Goal: Task Accomplishment & Management: Manage account settings

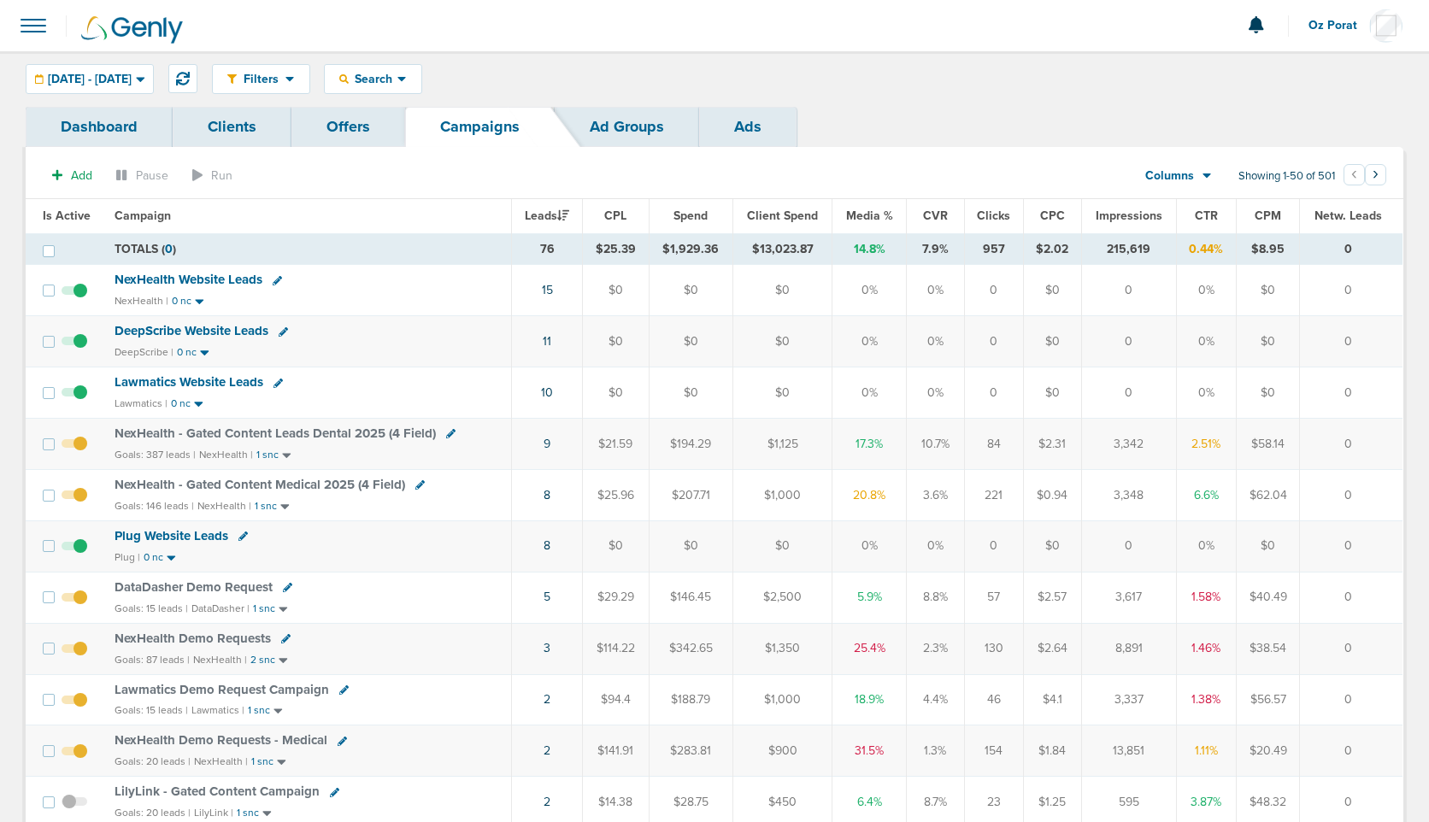
click at [1331, 22] on span "Oz Porat" at bounding box center [1338, 26] width 61 height 12
click at [190, 73] on icon at bounding box center [183, 79] width 14 height 14
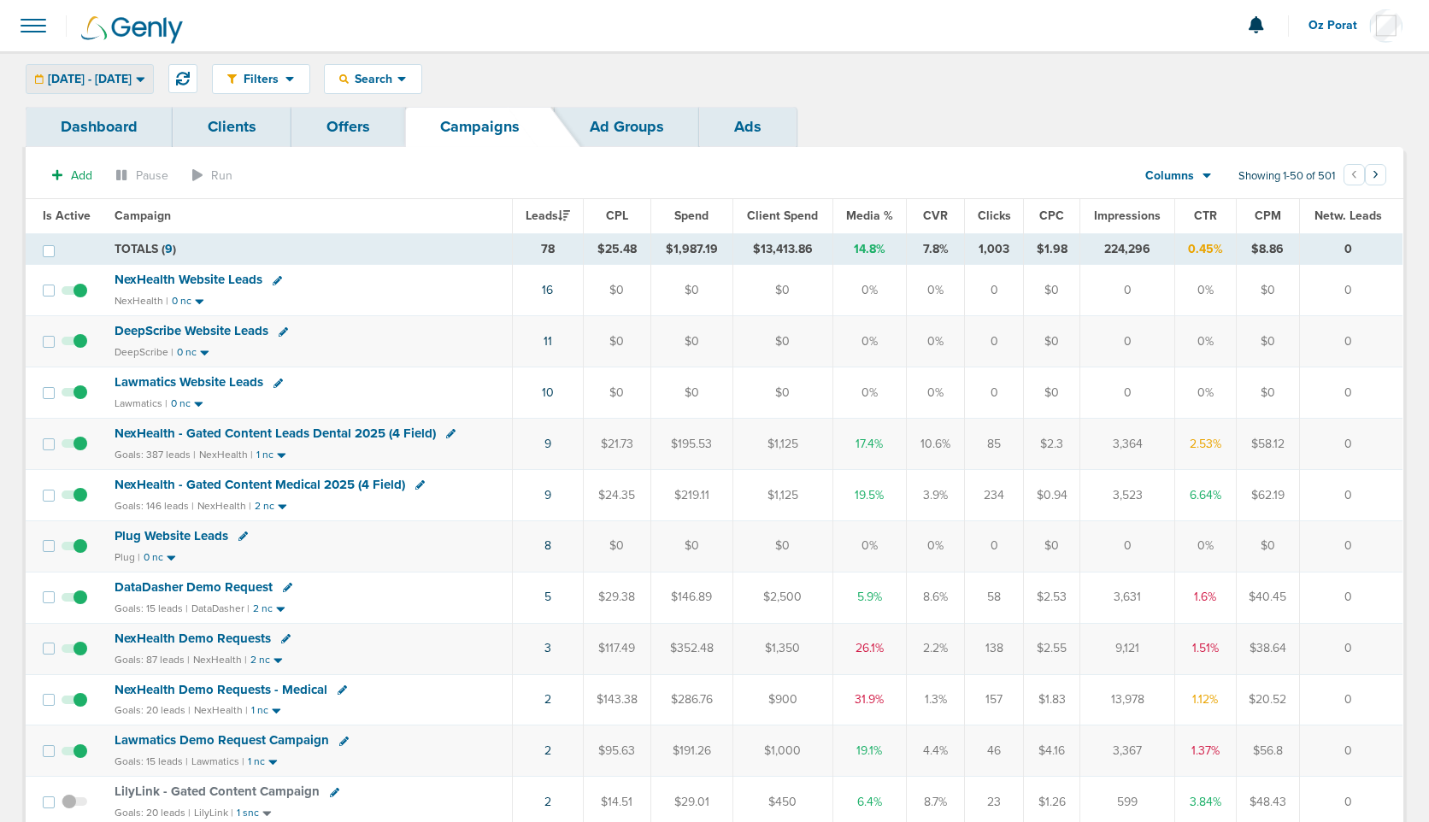
click at [134, 68] on div "[DATE] - [DATE]" at bounding box center [89, 79] width 126 height 28
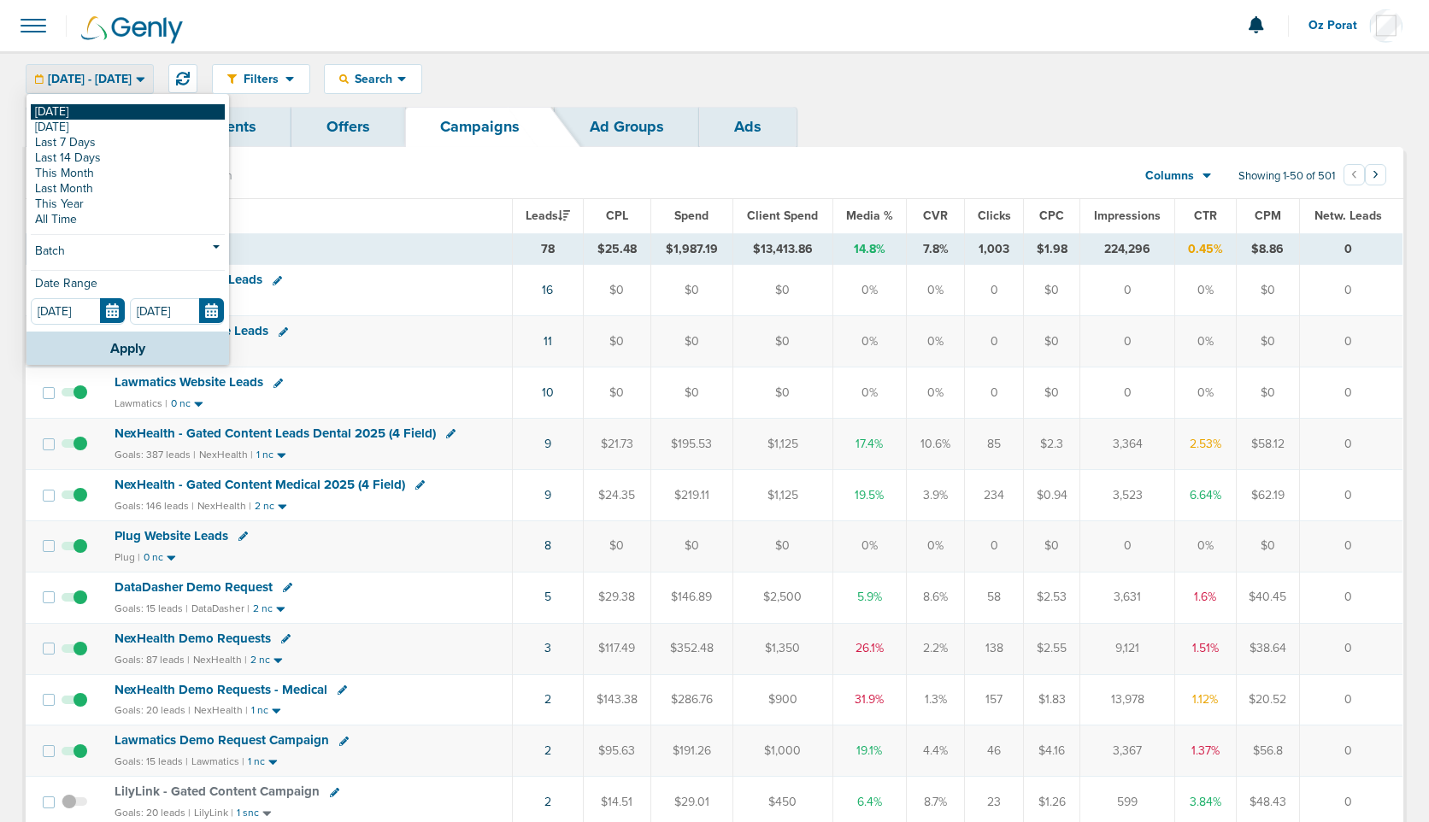
click at [98, 107] on link "[DATE]" at bounding box center [128, 111] width 194 height 15
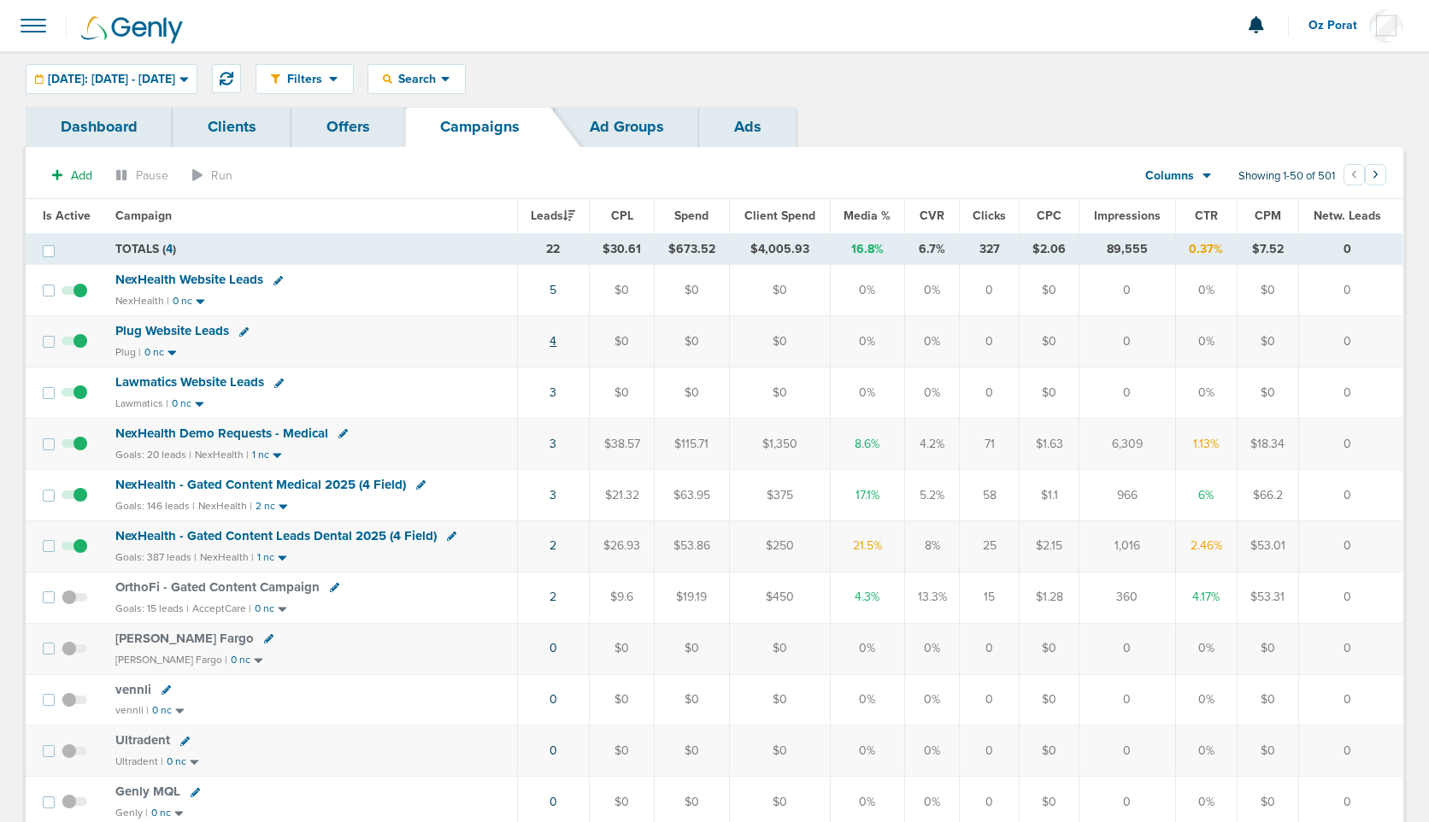
click at [554, 343] on link "4" at bounding box center [552, 341] width 7 height 15
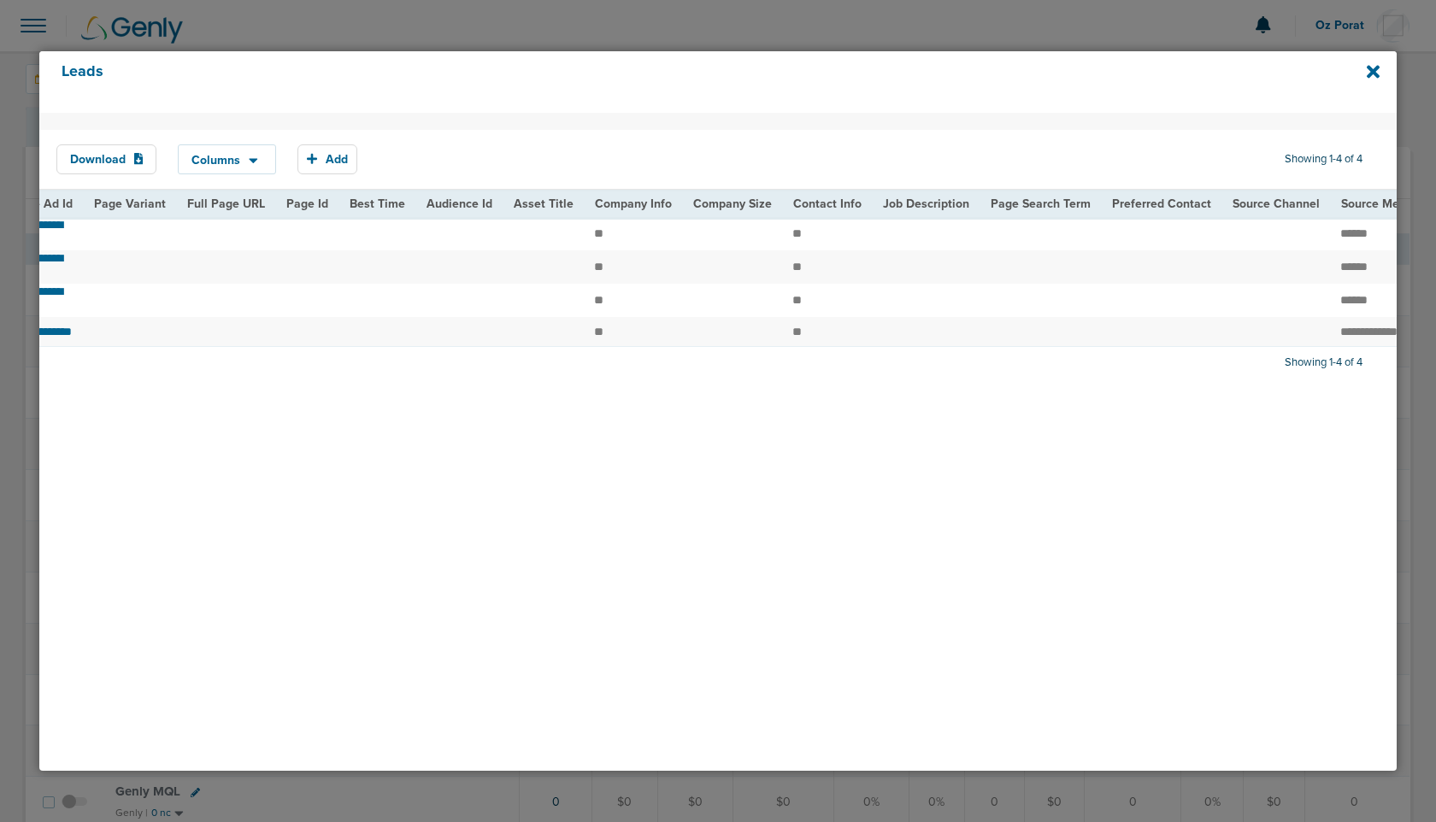
scroll to position [0, 1968]
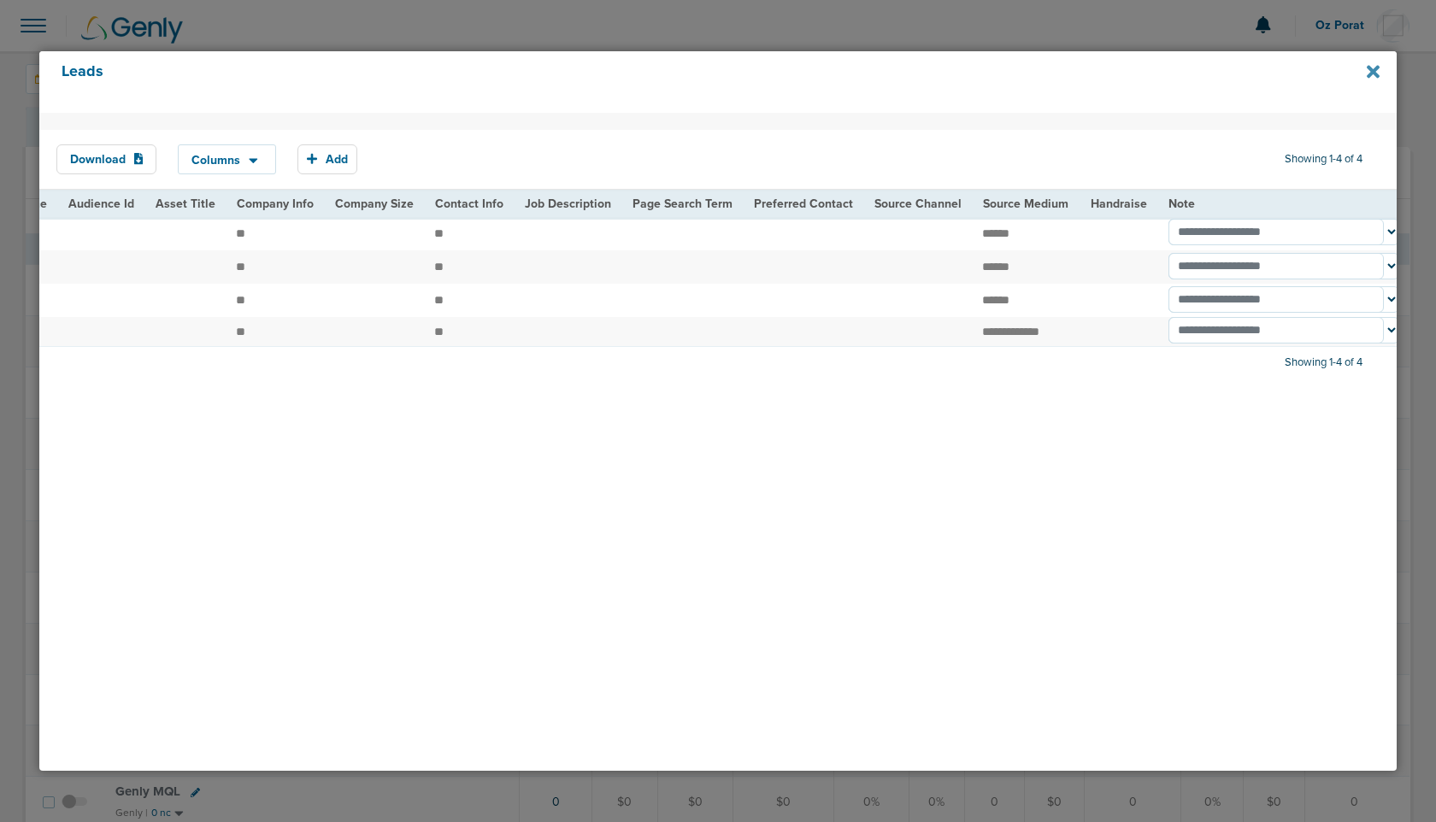
click at [1372, 70] on icon at bounding box center [1372, 72] width 13 height 13
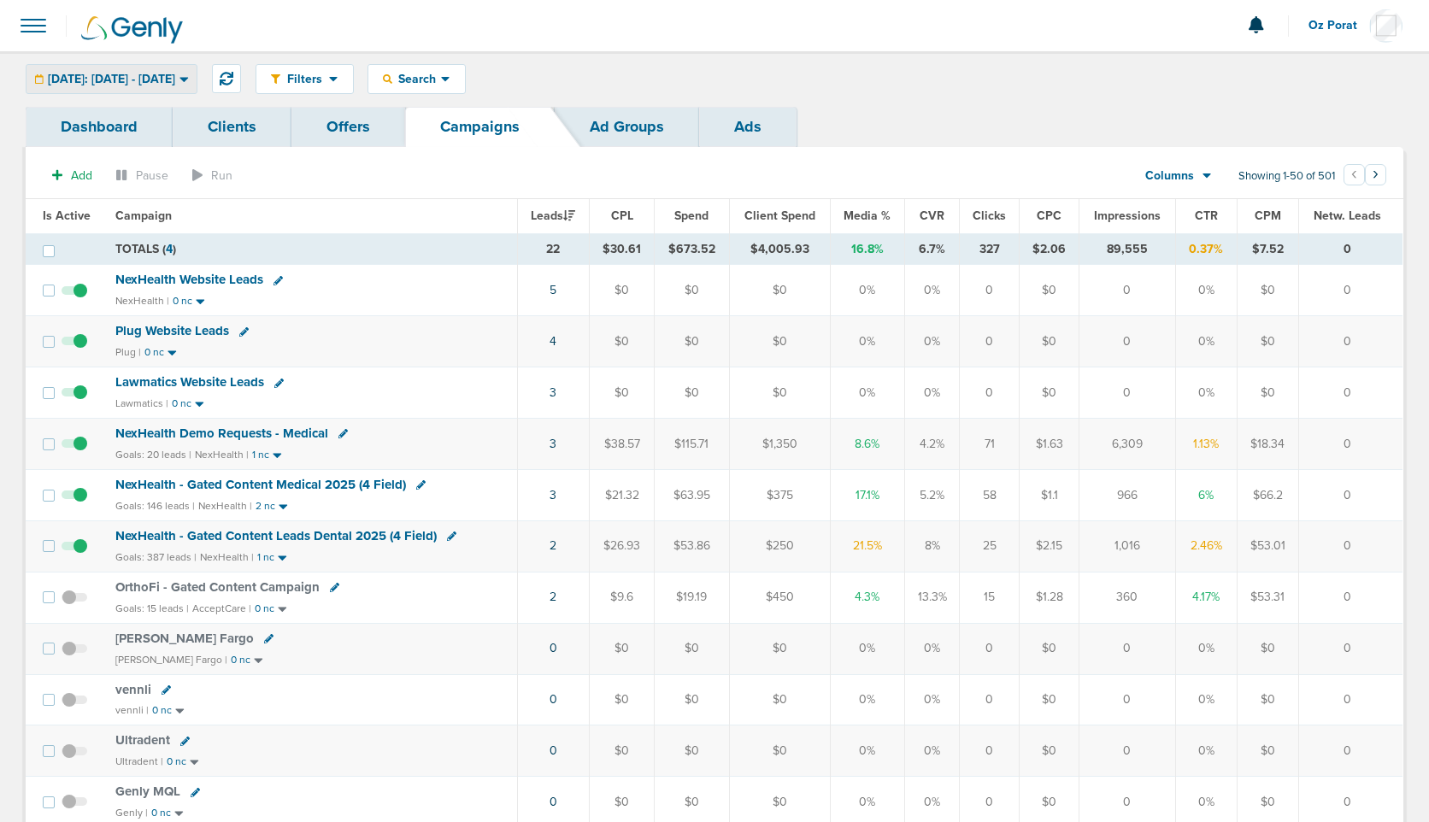
click at [168, 79] on span "[DATE]: [DATE] - [DATE]" at bounding box center [111, 79] width 127 height 12
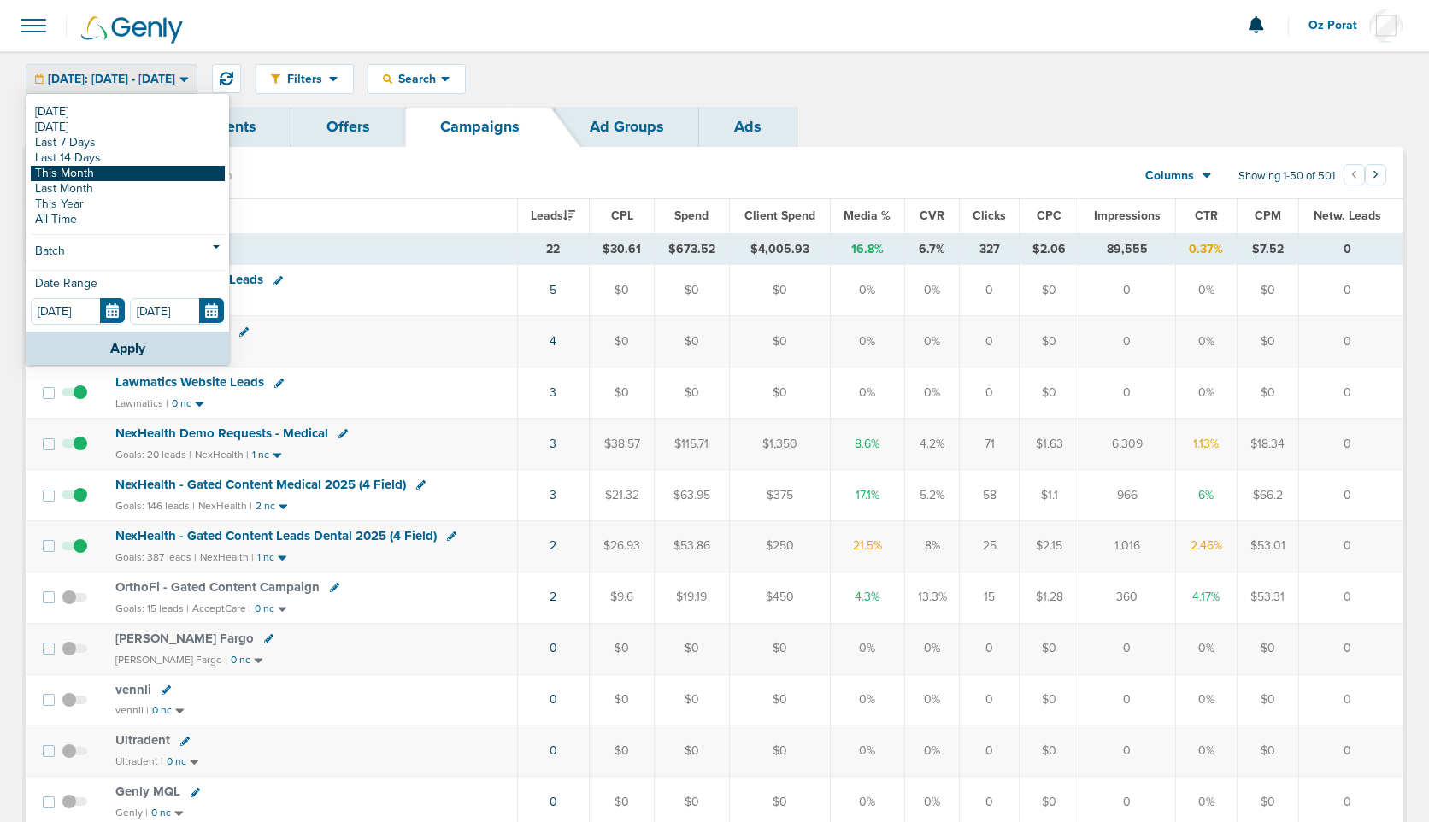
click at [122, 177] on link "This Month" at bounding box center [128, 173] width 194 height 15
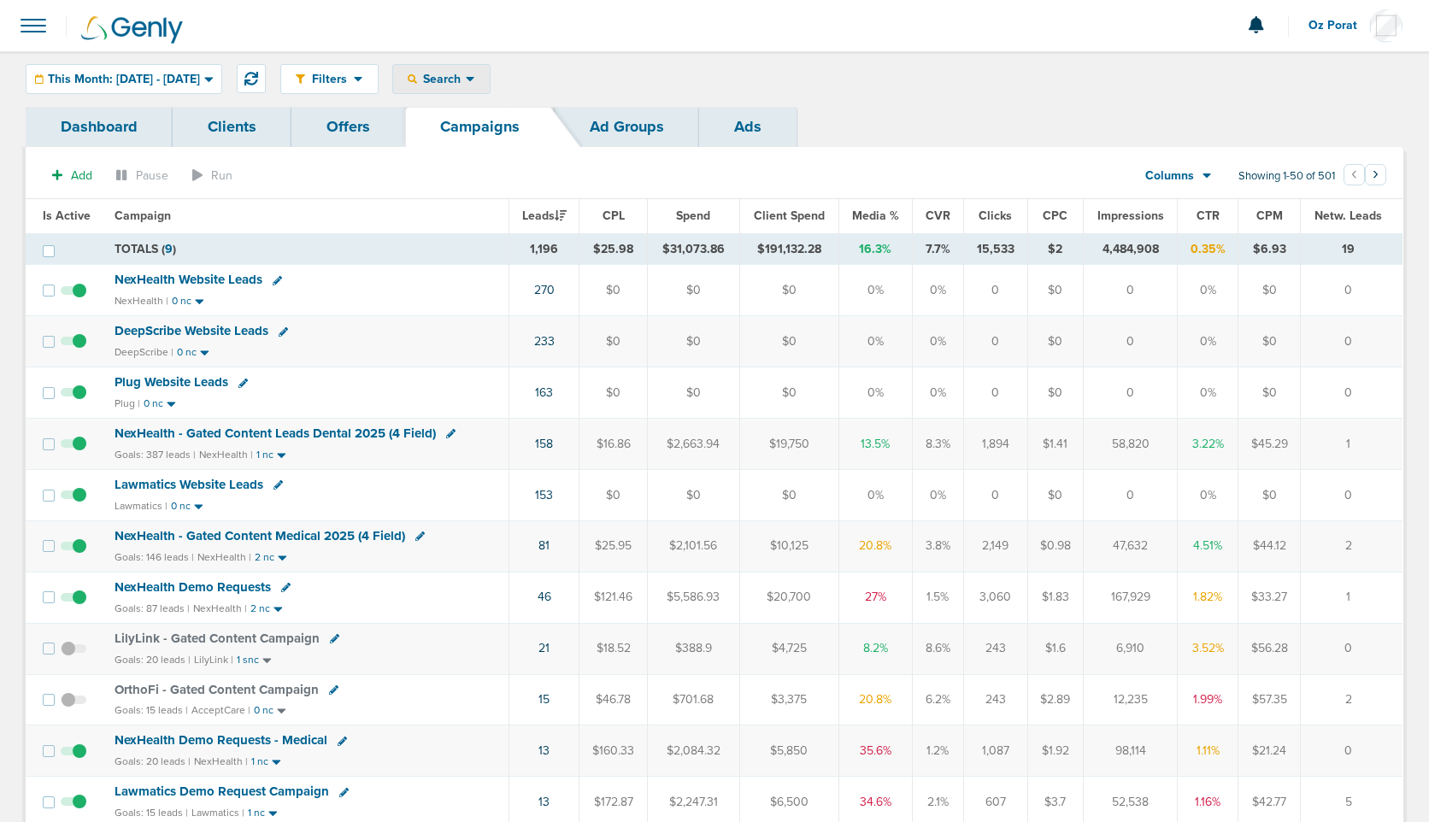
click at [474, 78] on icon at bounding box center [470, 79] width 9 height 5
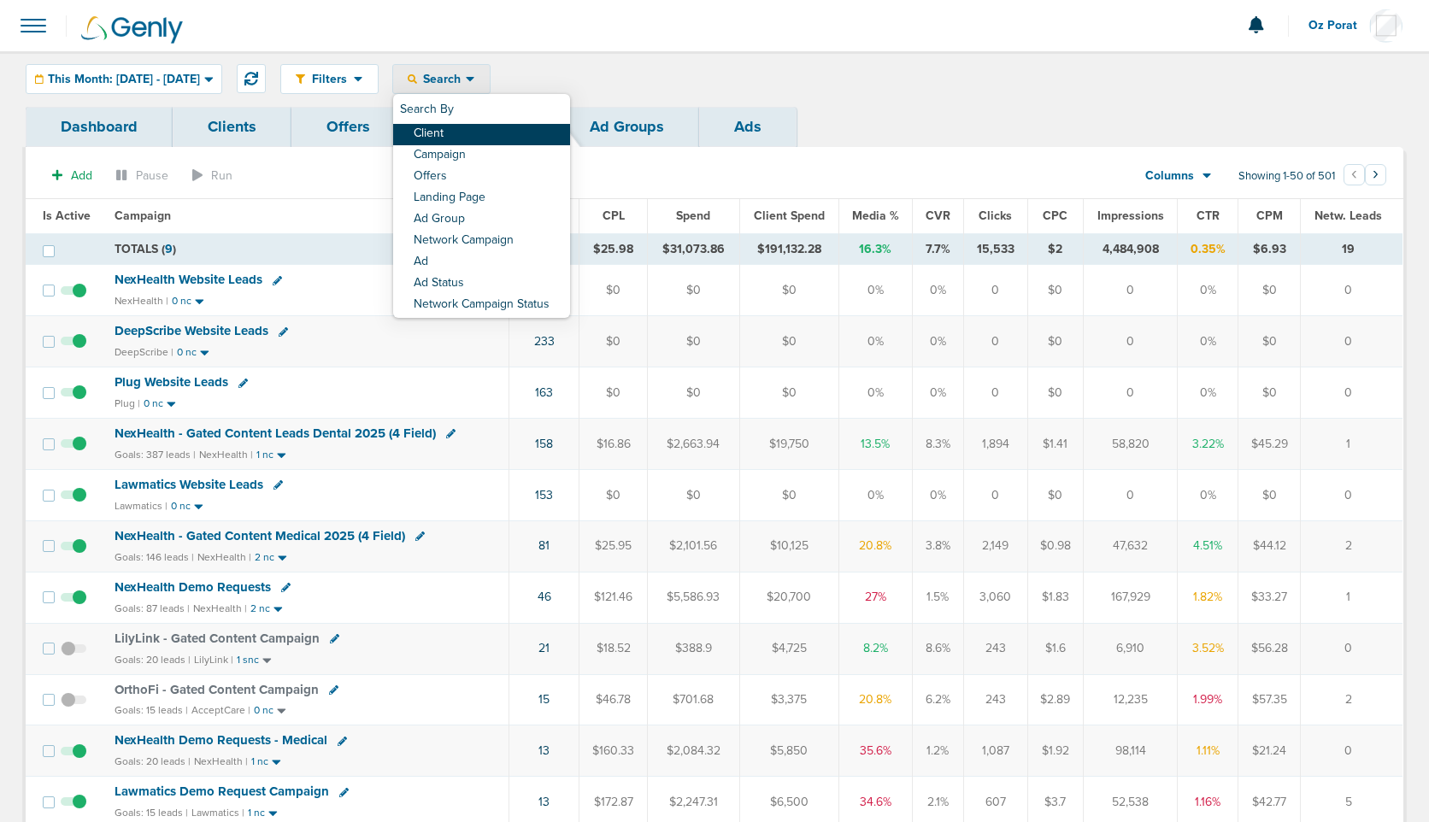
click at [524, 137] on link "Client" at bounding box center [481, 134] width 177 height 21
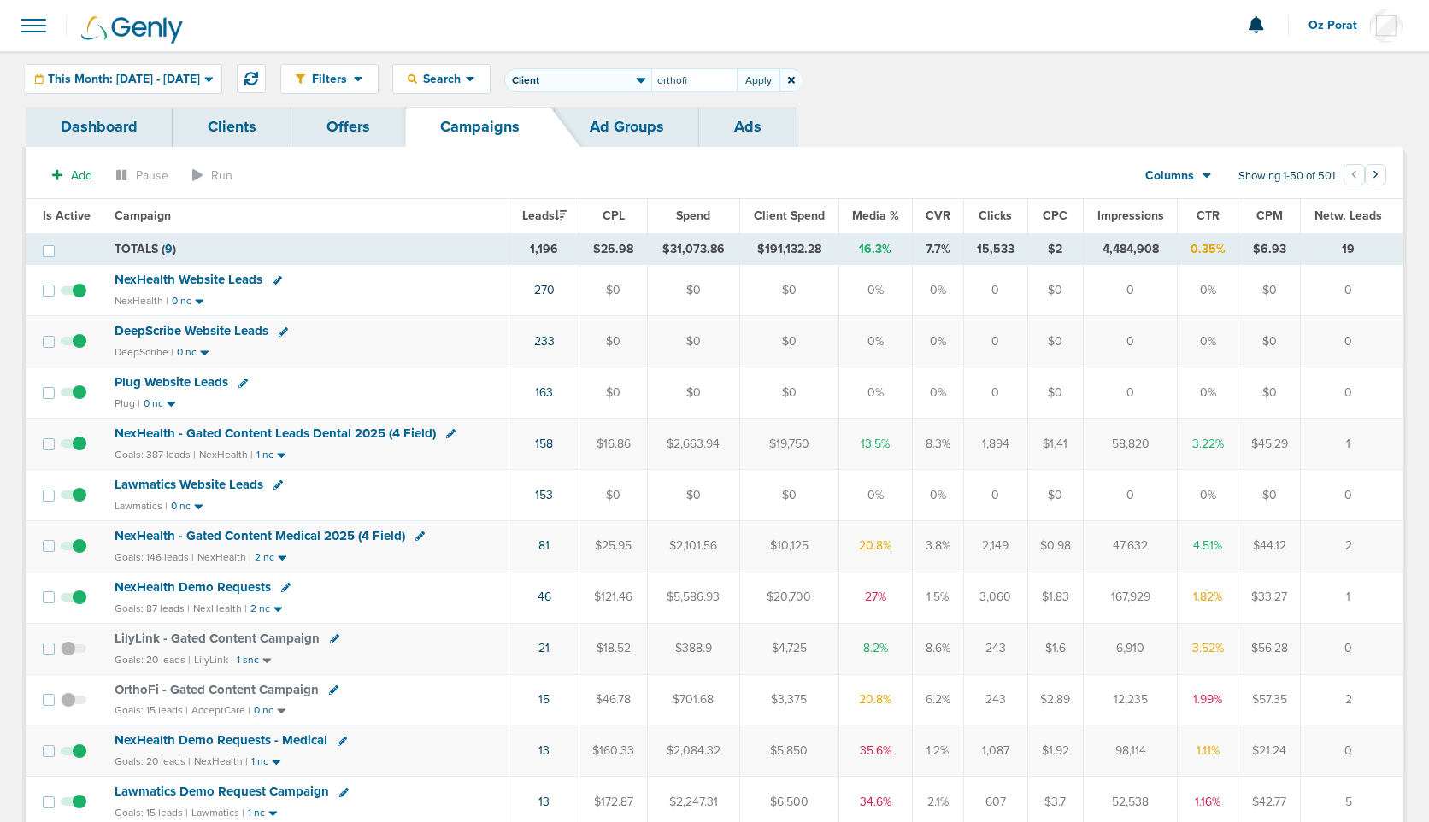
type input "orthofi"
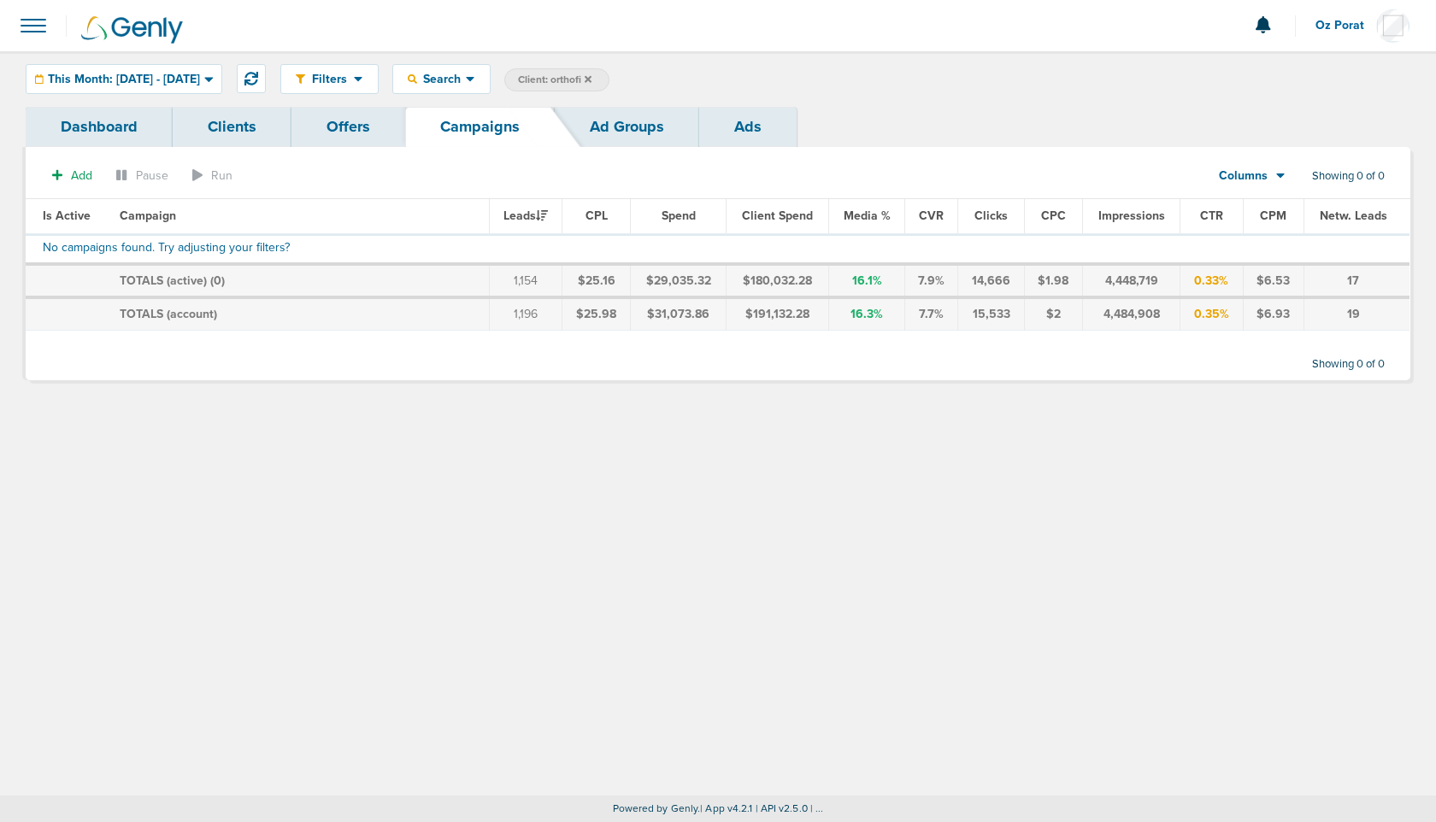
click at [591, 86] on span "Client: orthofi" at bounding box center [554, 80] width 73 height 15
click at [714, 81] on input "orthofi" at bounding box center [693, 80] width 85 height 24
type input "orthofi"
click at [591, 75] on span "Client: orthofi" at bounding box center [554, 80] width 73 height 15
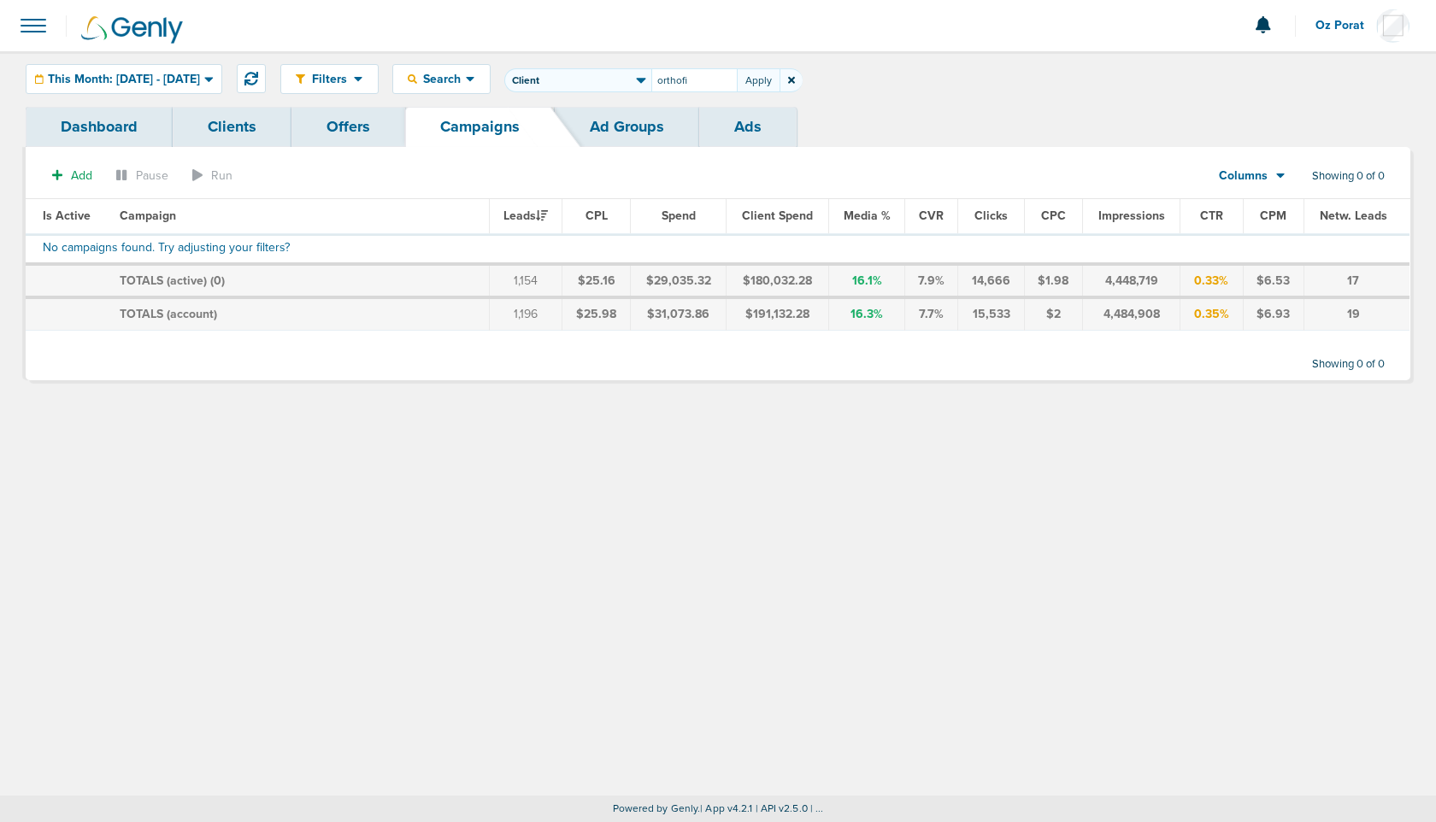
click at [719, 75] on input "orthofi" at bounding box center [693, 80] width 85 height 24
type input "acce"
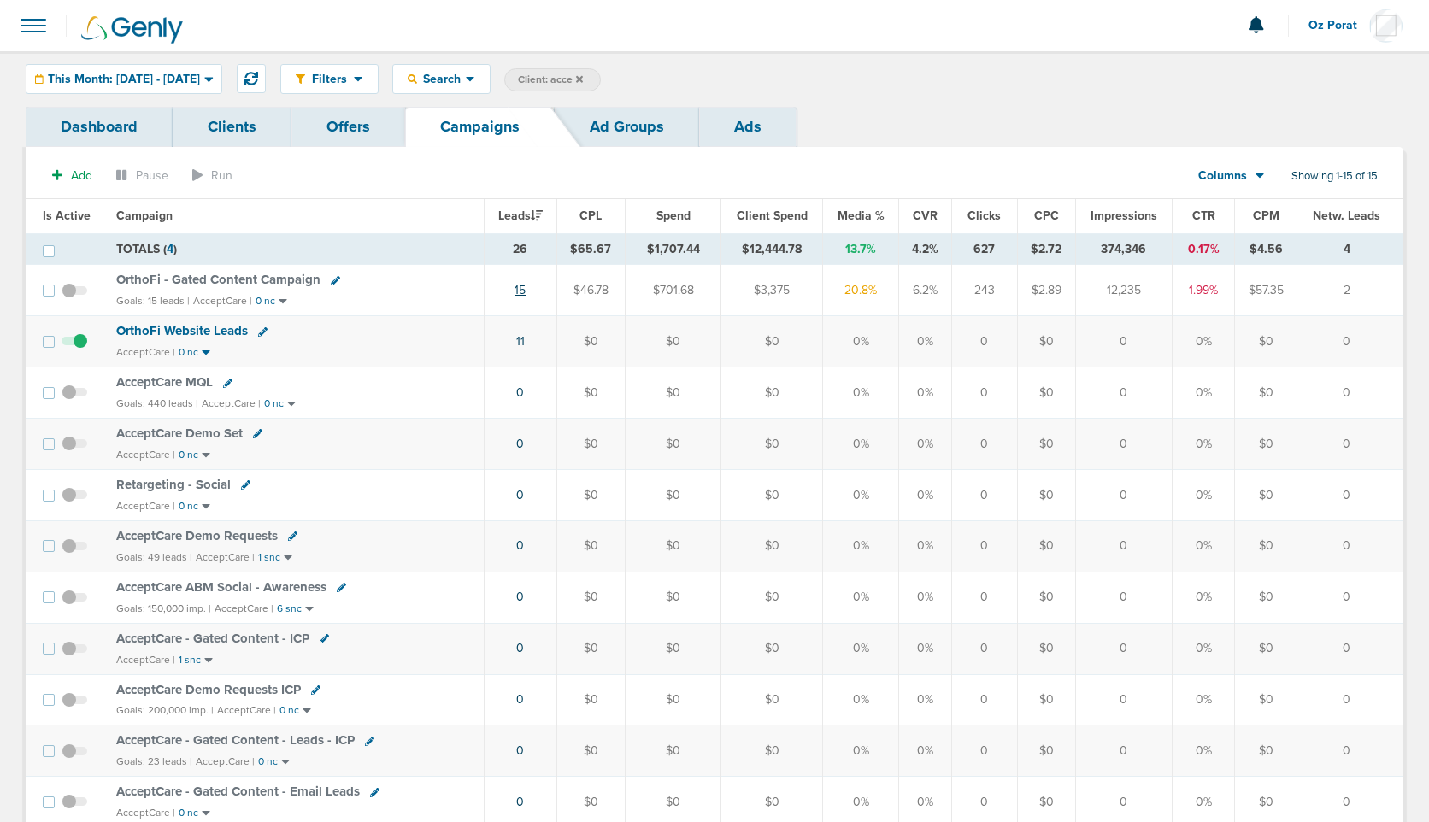
click at [521, 291] on link "15" at bounding box center [519, 290] width 11 height 15
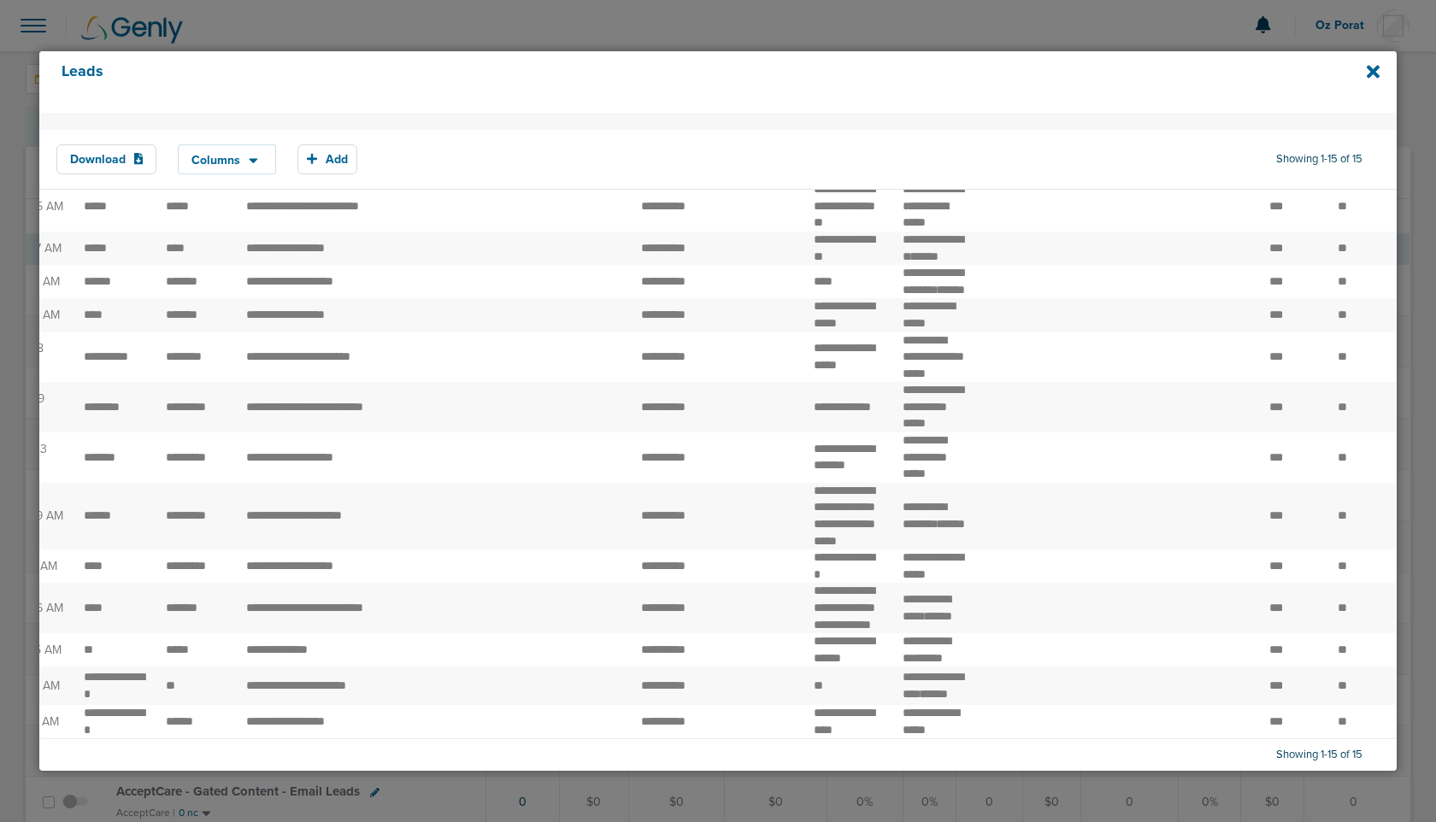
scroll to position [356, 0]
click at [1372, 67] on icon at bounding box center [1372, 71] width 13 height 19
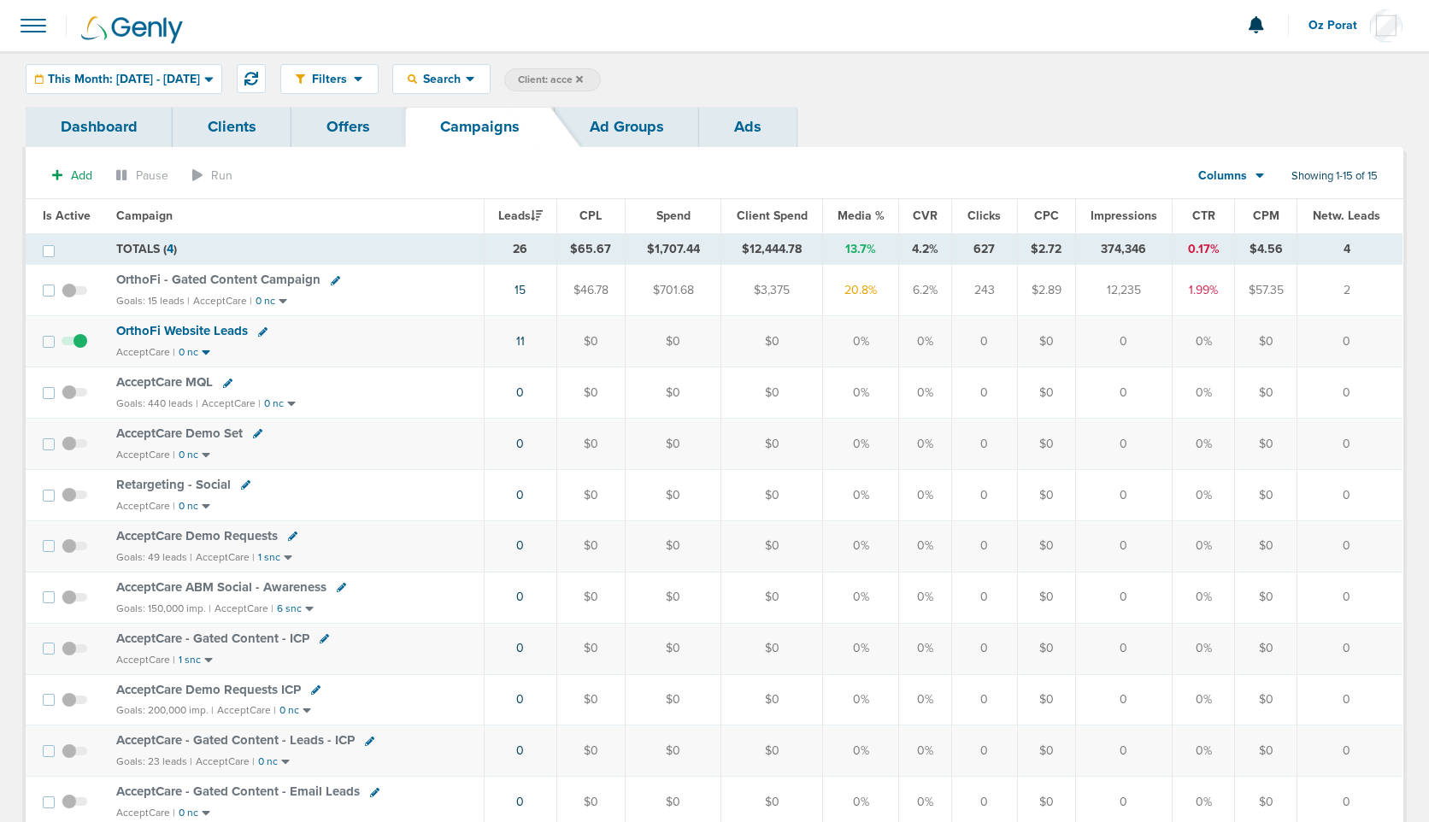
click at [583, 82] on span "Client: acce" at bounding box center [550, 80] width 65 height 15
click at [730, 81] on input "acce" at bounding box center [693, 80] width 85 height 24
type input "law"
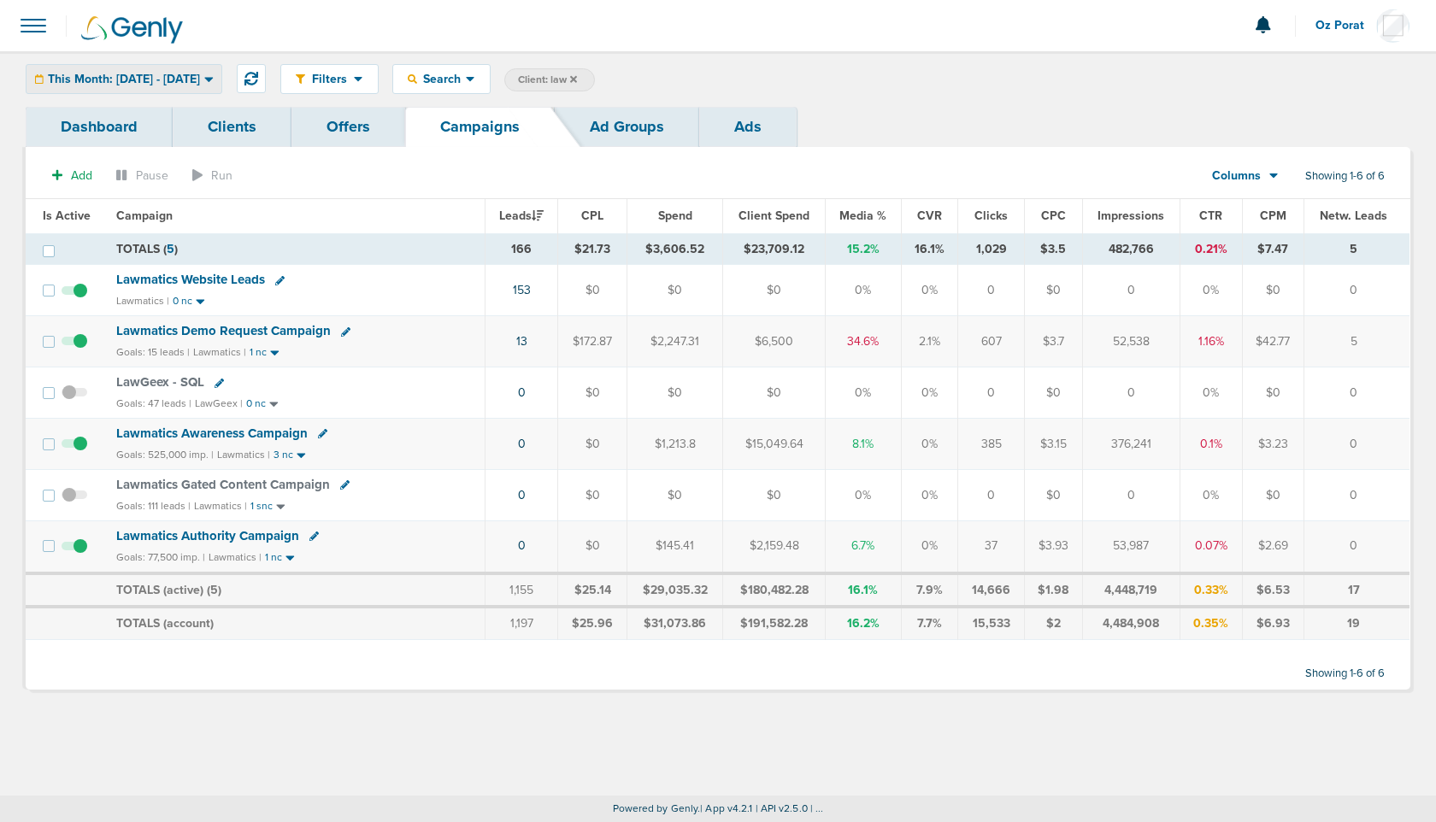
click at [138, 82] on span "This Month: [DATE] - [DATE]" at bounding box center [124, 79] width 152 height 12
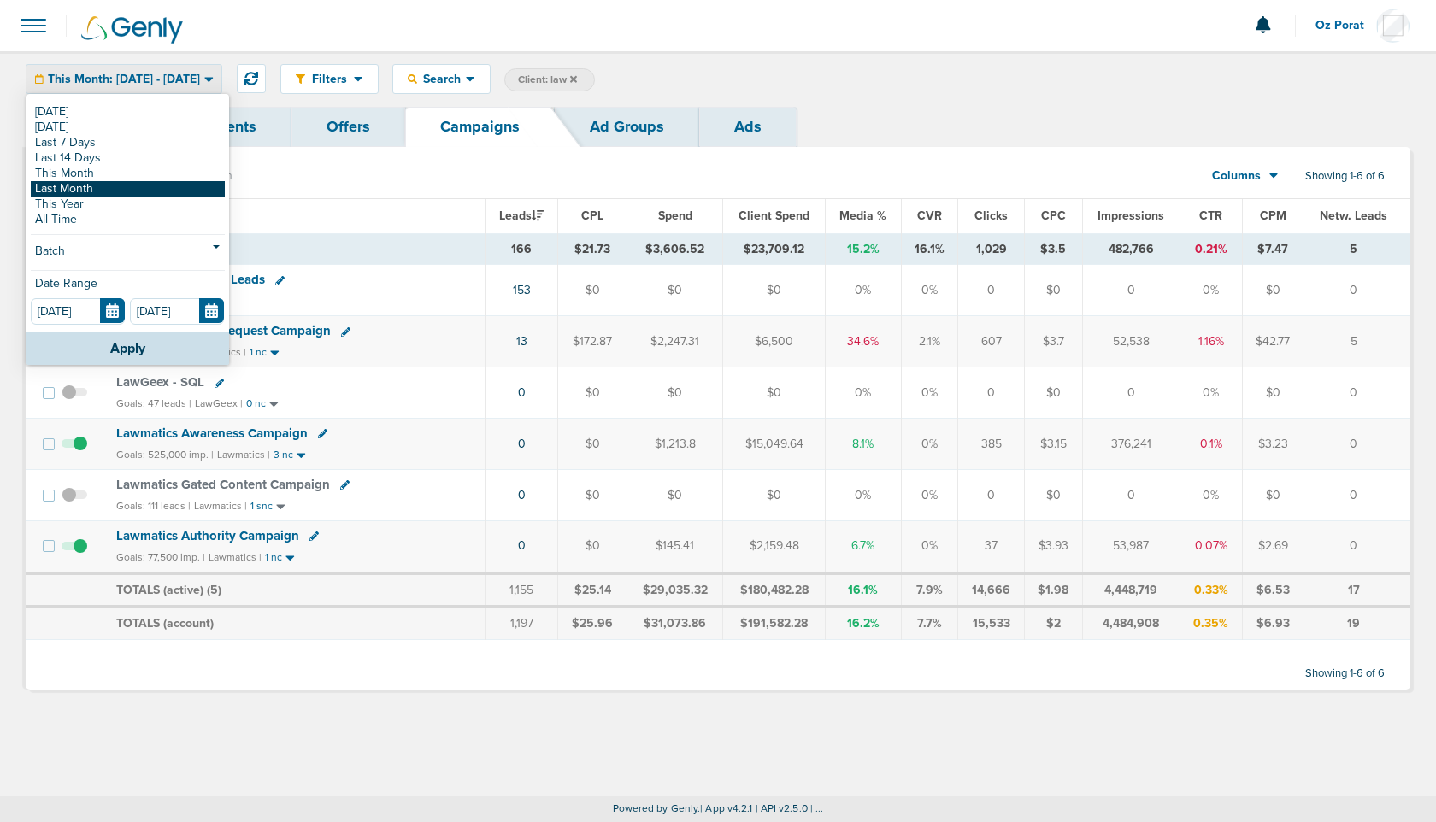
click at [117, 190] on link "Last Month" at bounding box center [128, 188] width 194 height 15
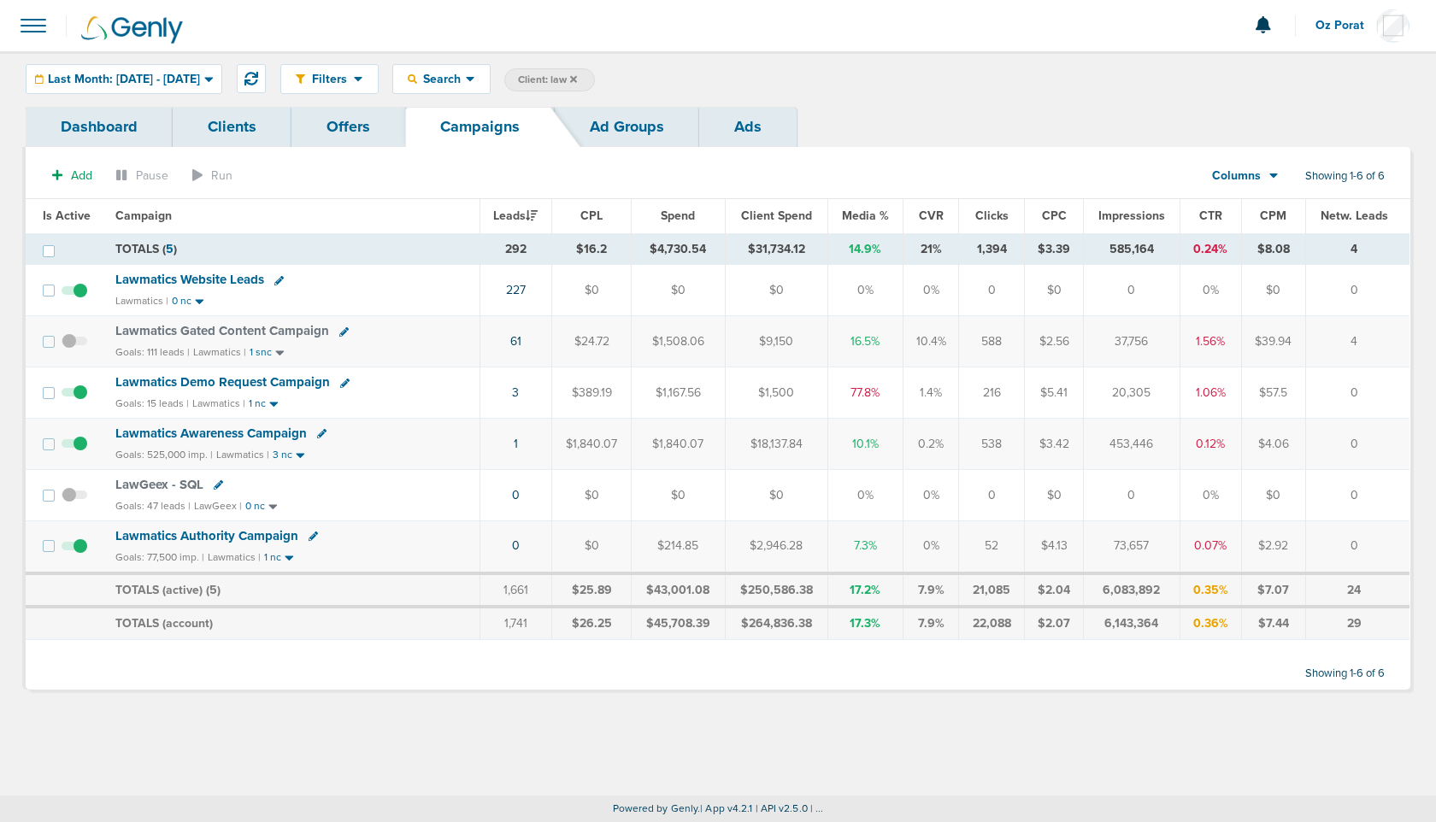
click at [238, 382] on span "Lawmatics Demo Request Campaign" at bounding box center [222, 381] width 214 height 15
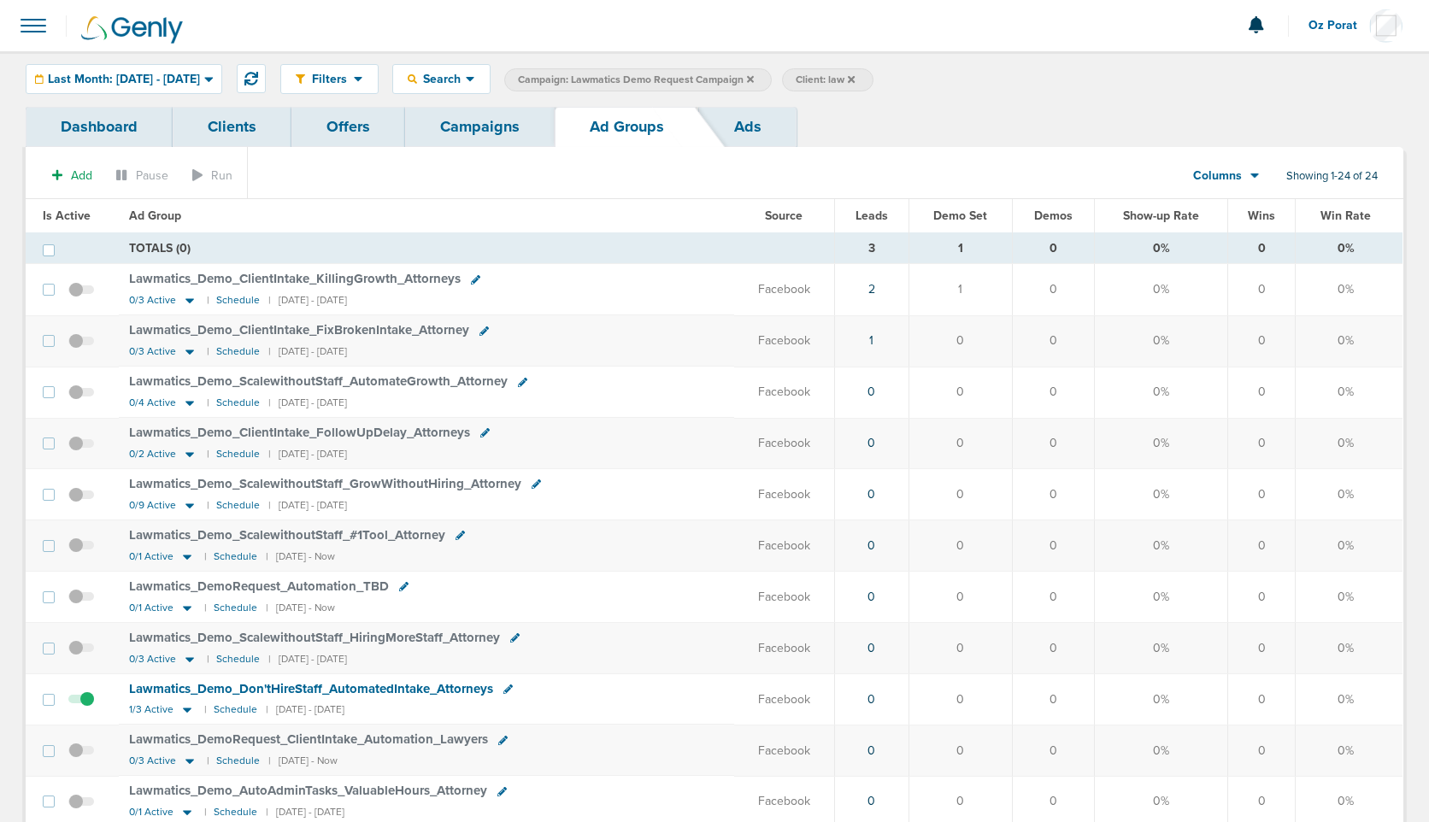
click at [179, 82] on span "Last Month: [DATE] - [DATE]" at bounding box center [124, 79] width 152 height 12
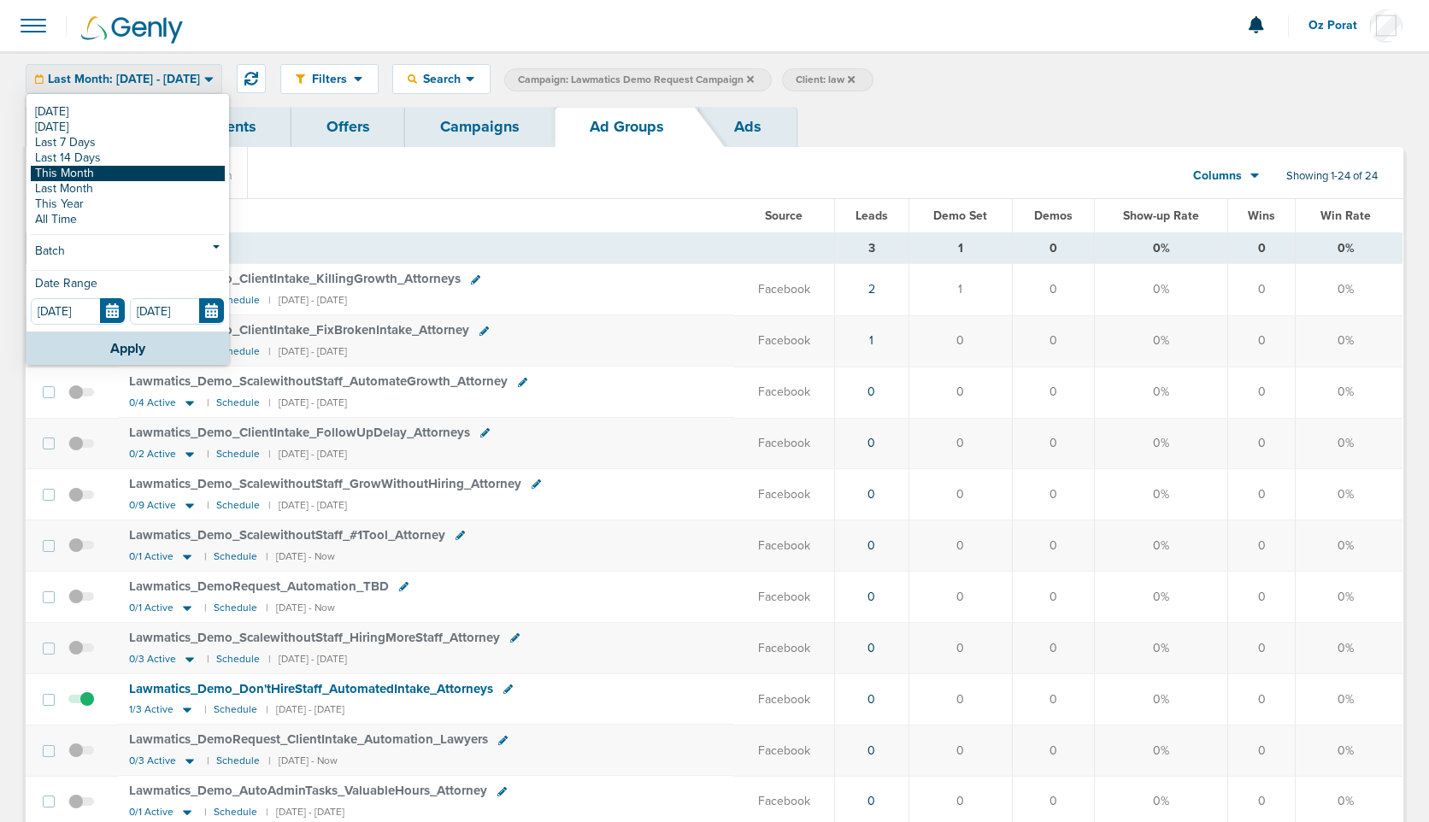
click at [105, 173] on link "This Month" at bounding box center [128, 173] width 194 height 15
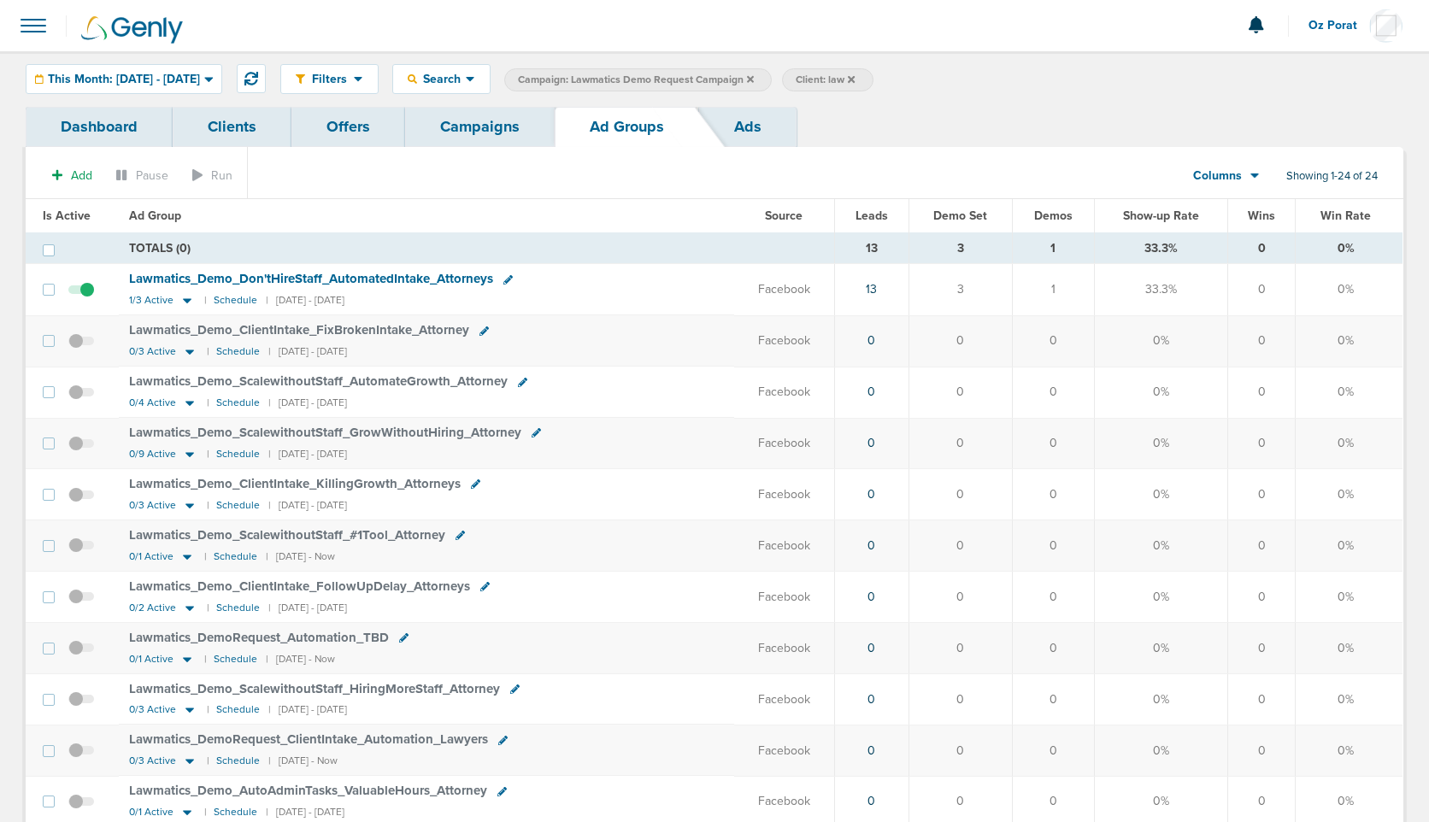
click at [1250, 173] on icon at bounding box center [1254, 175] width 9 height 15
click at [1241, 201] on link "Media Stats" at bounding box center [1264, 205] width 171 height 21
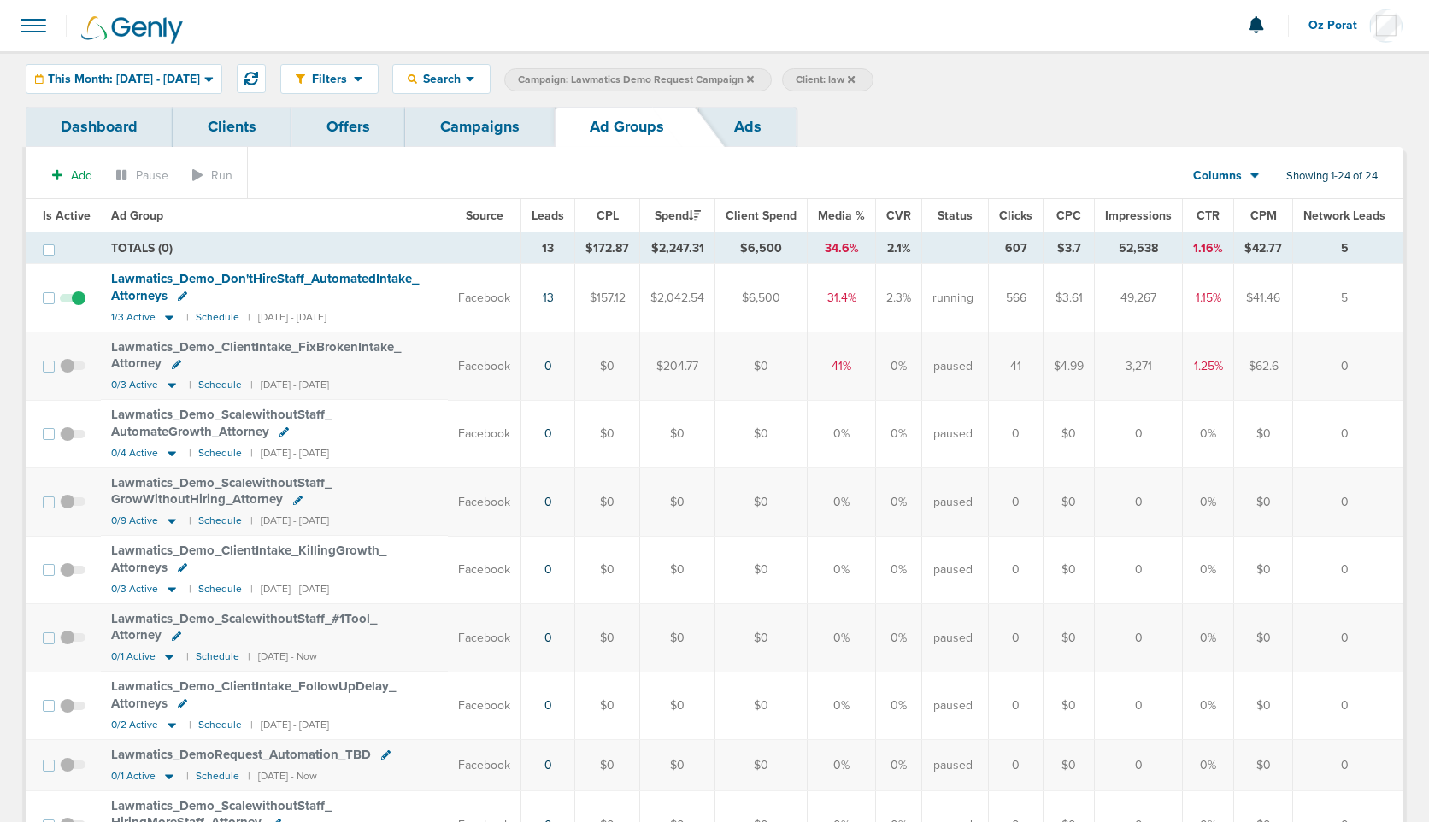
click at [468, 134] on link "Campaigns" at bounding box center [480, 127] width 150 height 40
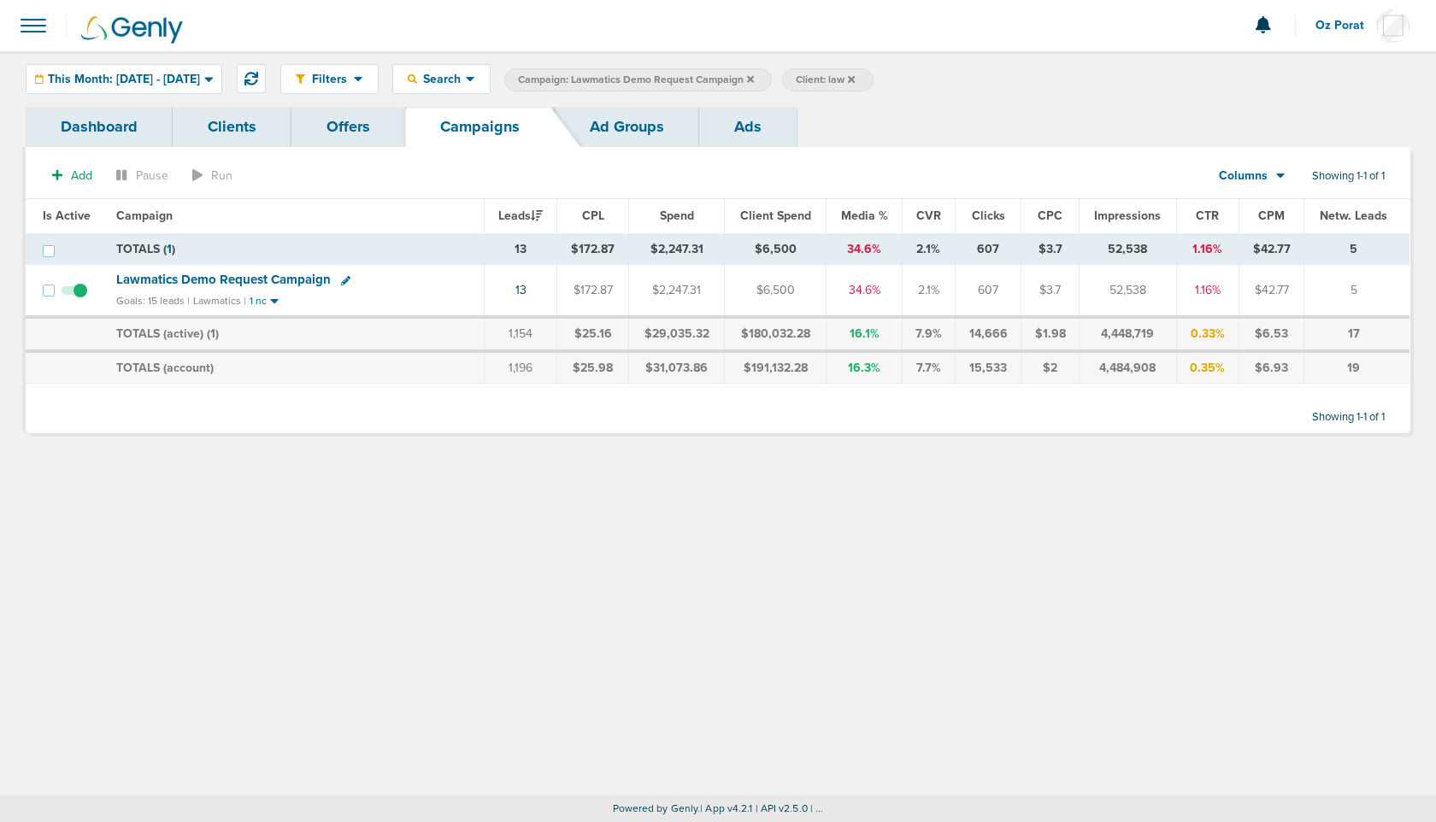
click at [279, 279] on span "Lawmatics Demo Request Campaign" at bounding box center [223, 279] width 214 height 15
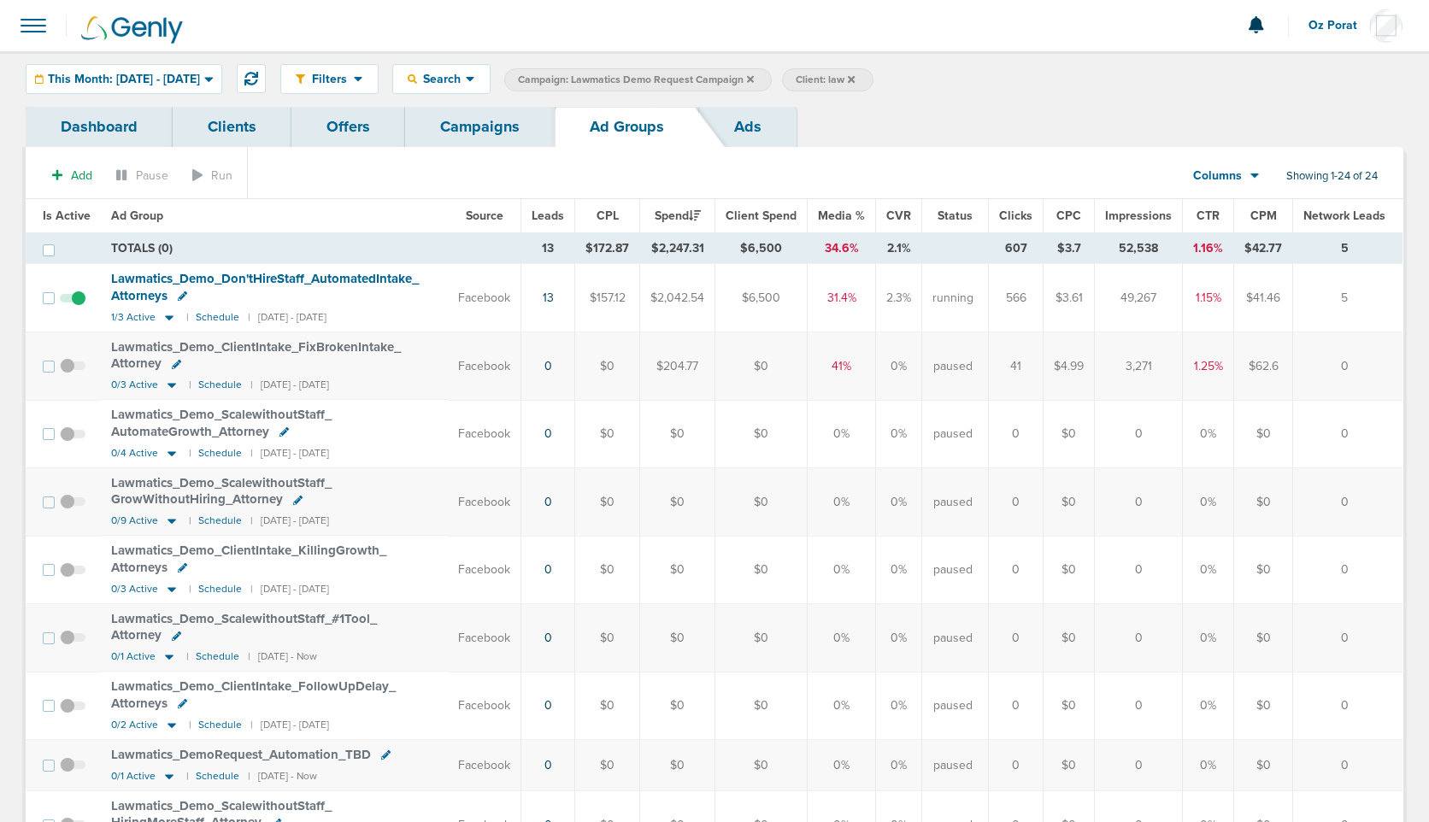
click at [1319, 23] on span "Oz Porat" at bounding box center [1338, 26] width 61 height 12
click at [1040, 70] on div "Filters Active Only Settings Status Active Inactive Objectives MQL SQL Traffic …" at bounding box center [841, 79] width 1123 height 30
click at [855, 77] on icon at bounding box center [851, 78] width 7 height 7
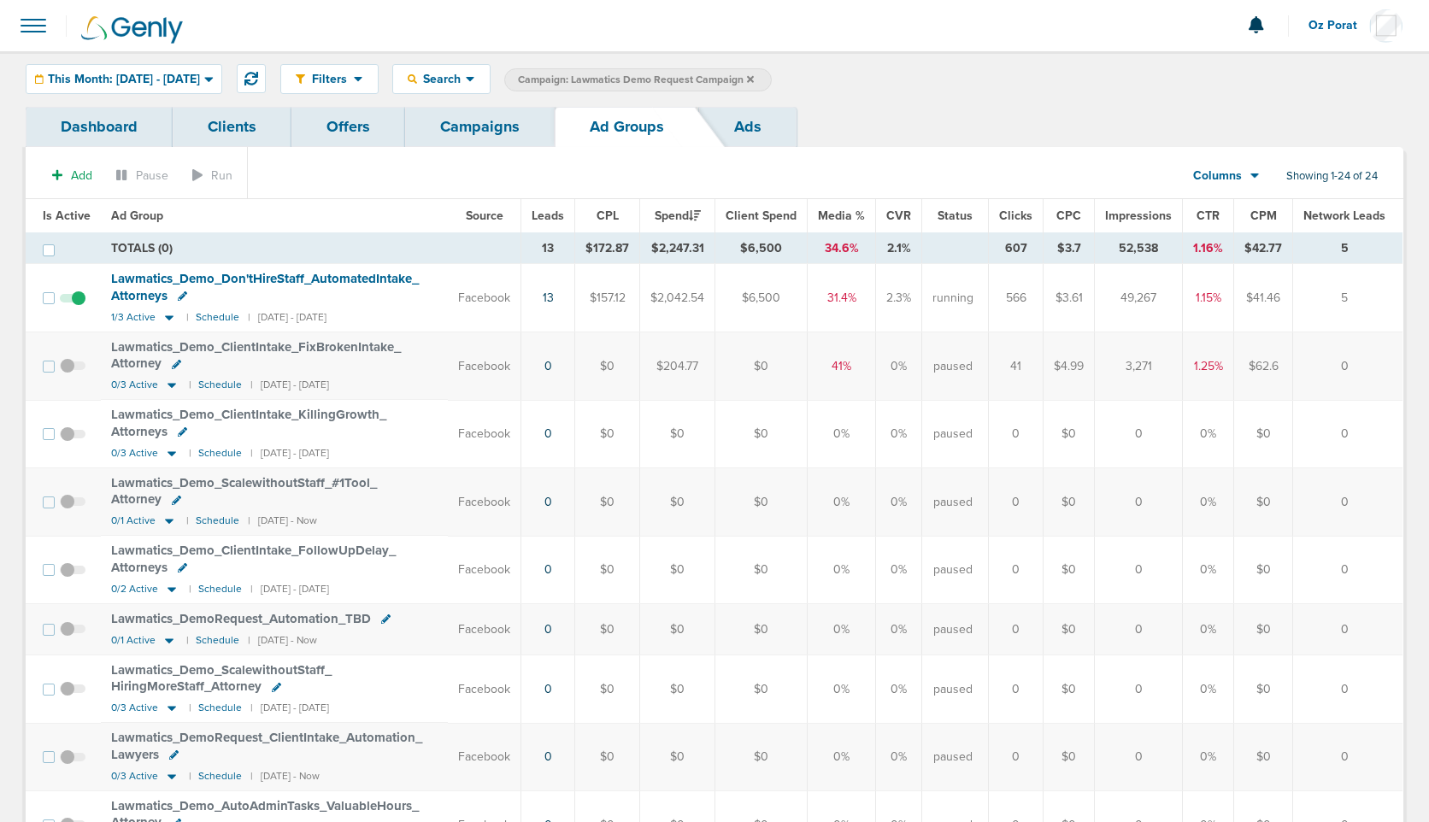
click at [754, 78] on icon at bounding box center [750, 78] width 7 height 7
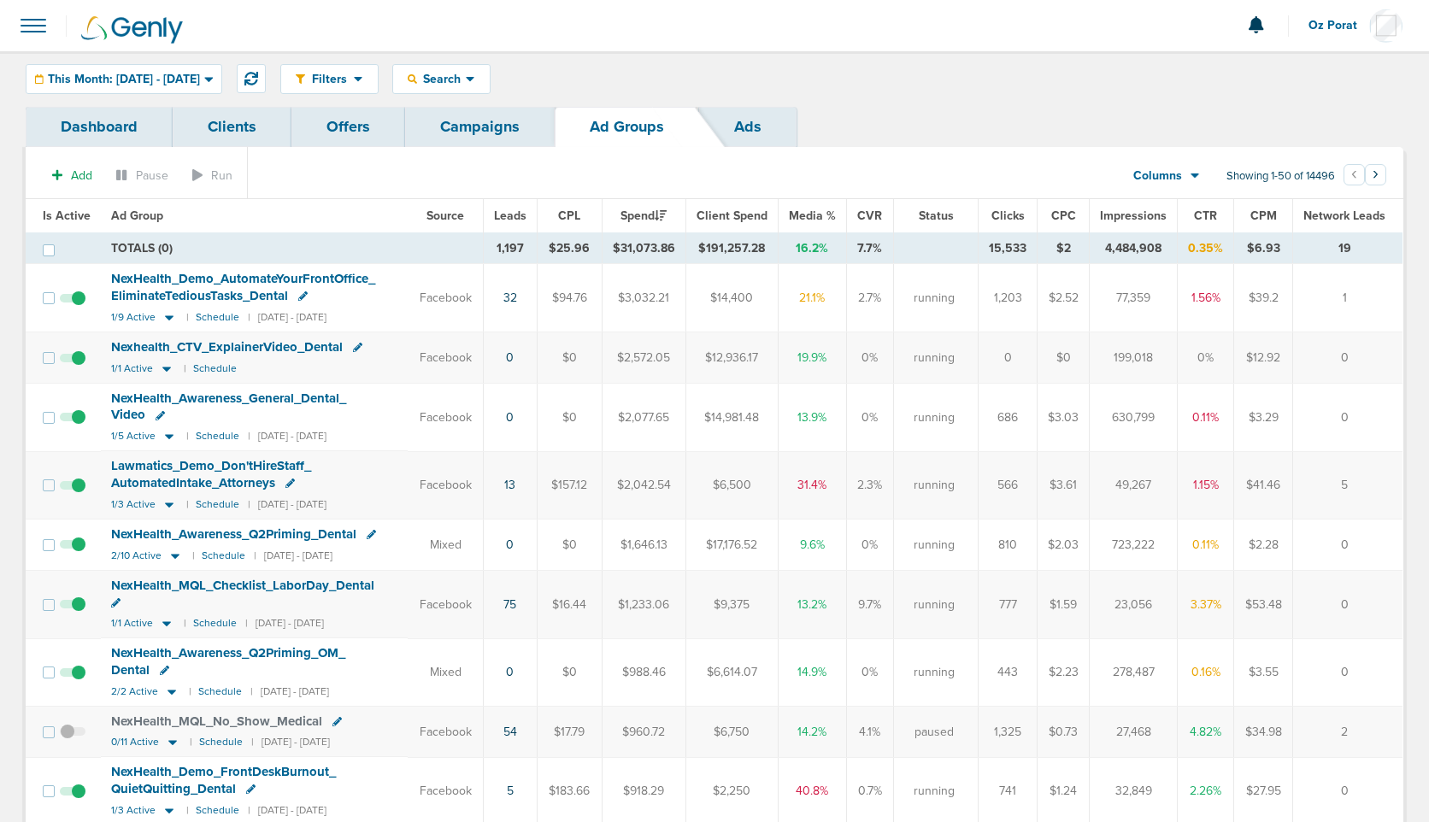
click at [1324, 26] on span "Oz Porat" at bounding box center [1338, 26] width 61 height 12
click at [1300, 71] on link "Sign Out" at bounding box center [1317, 73] width 171 height 21
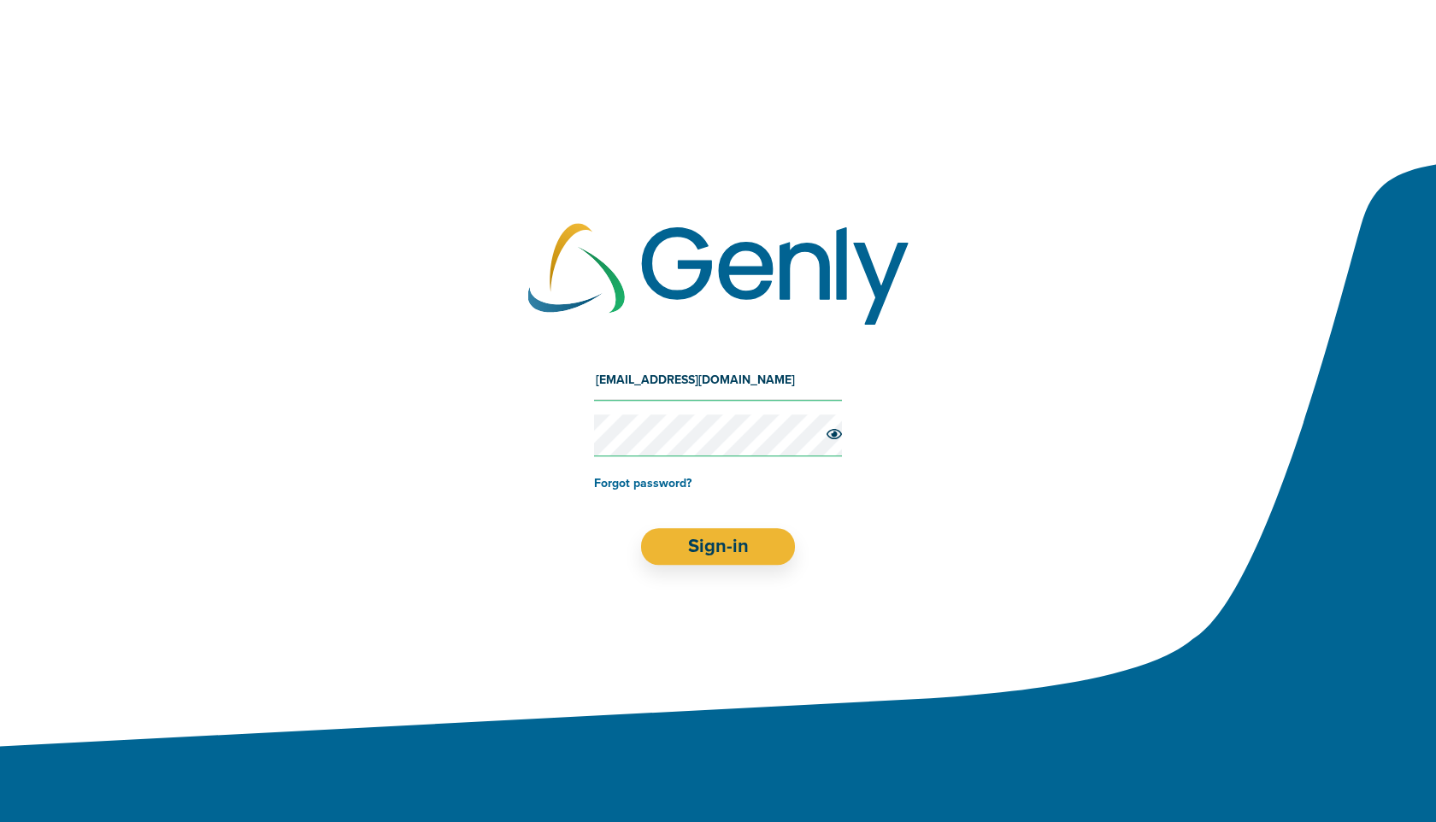
click at [690, 373] on input "[EMAIL_ADDRESS][DOMAIN_NAME]" at bounding box center [718, 380] width 248 height 41
type input "[EMAIL_ADDRESS][DOMAIN_NAME]"
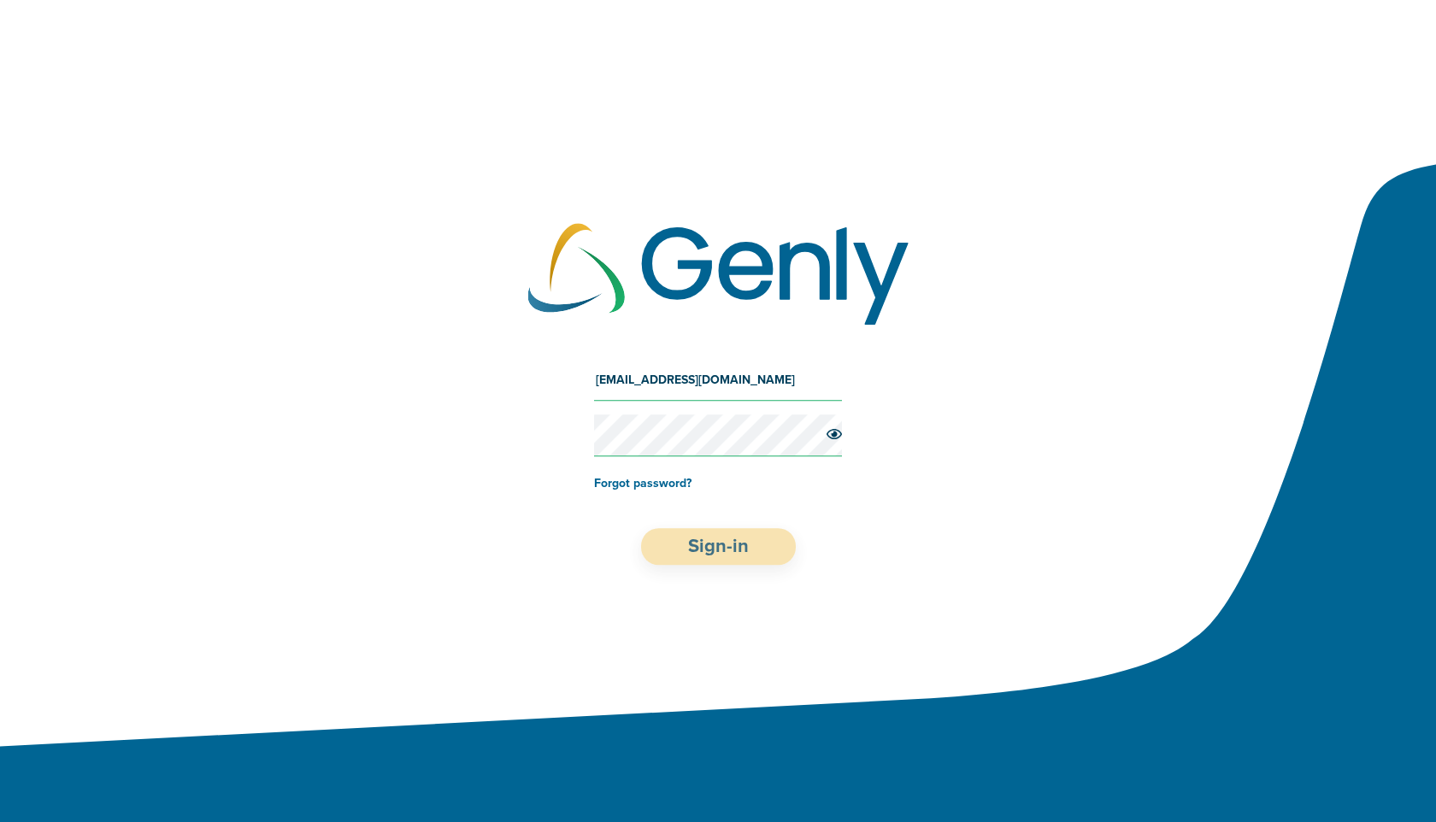
click at [708, 540] on button "Sign-in" at bounding box center [718, 546] width 155 height 37
